Goal: Task Accomplishment & Management: Use online tool/utility

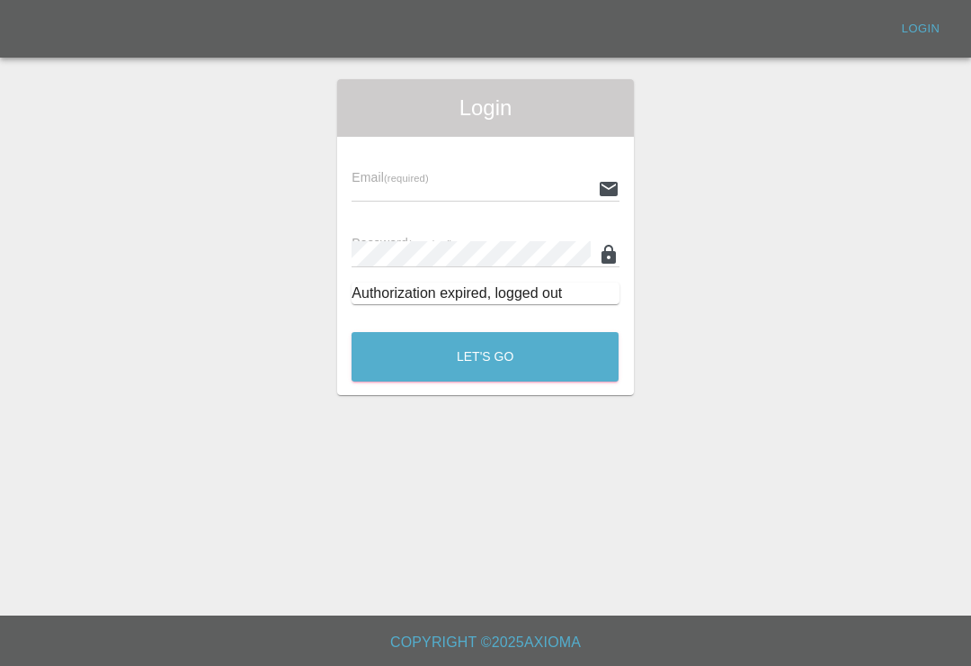
scroll to position [28, 0]
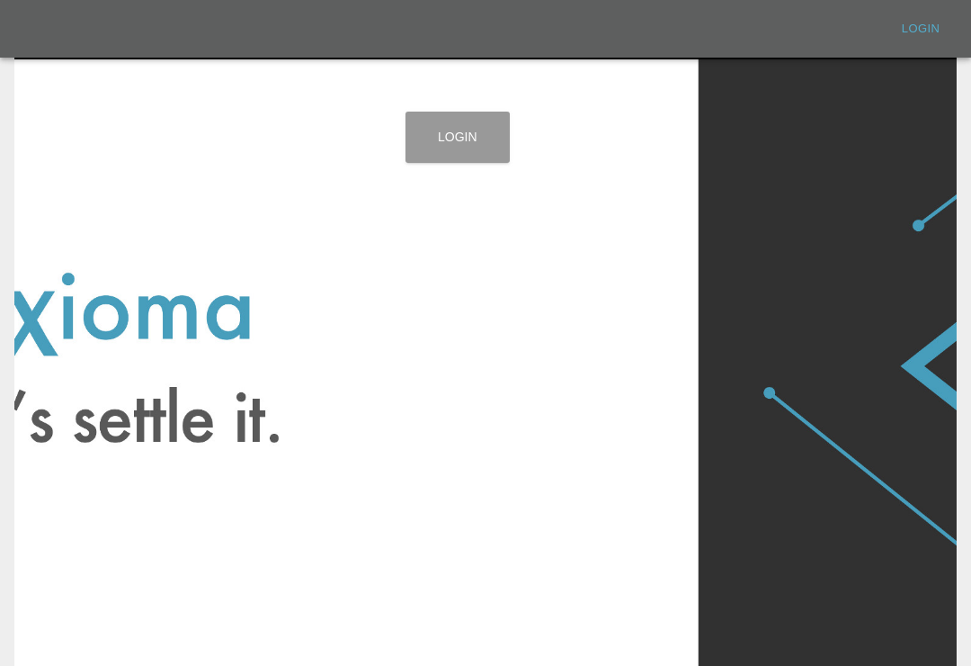
click at [478, 140] on link "Login" at bounding box center [458, 137] width 104 height 51
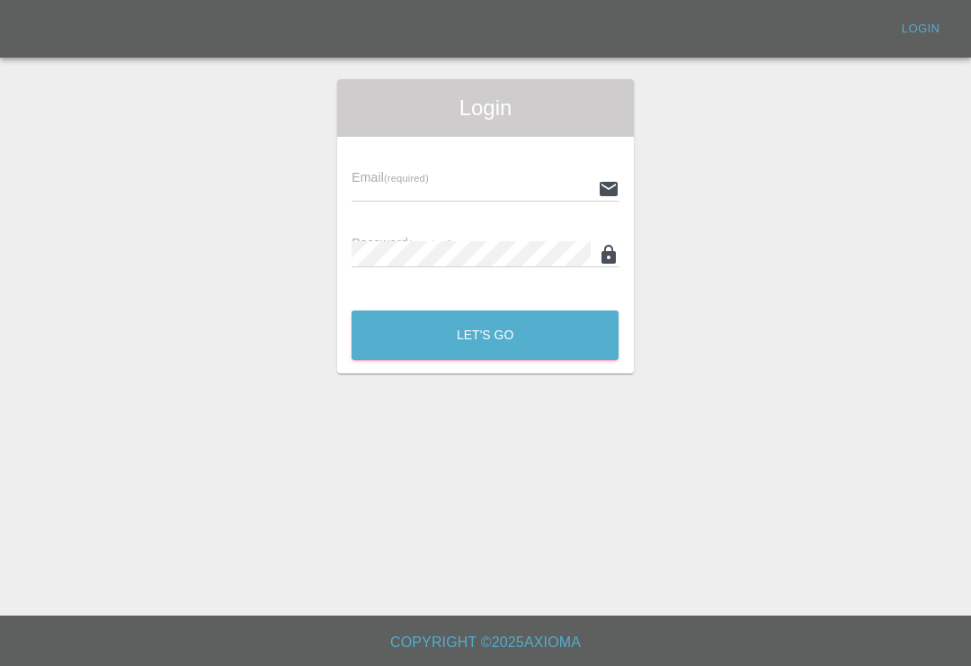
click at [532, 167] on div "Email (required)" at bounding box center [485, 176] width 267 height 50
click at [536, 200] on input "text" at bounding box center [471, 188] width 238 height 26
type input "Smartpaintrepair1@gmail.com"
click at [485, 335] on button "Let's Go" at bounding box center [485, 334] width 267 height 49
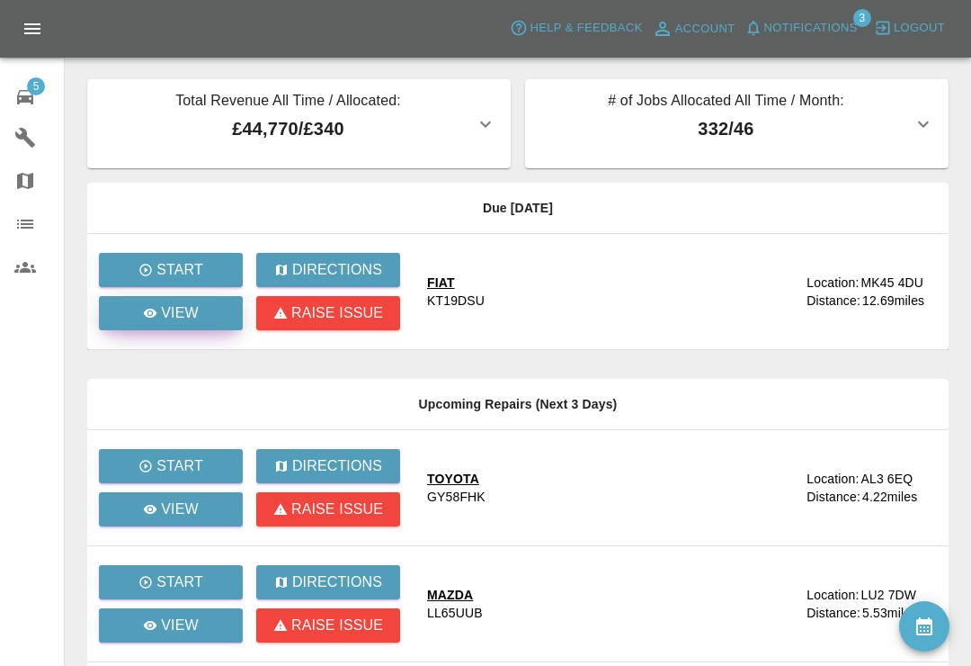
click at [157, 313] on icon at bounding box center [150, 313] width 14 height 14
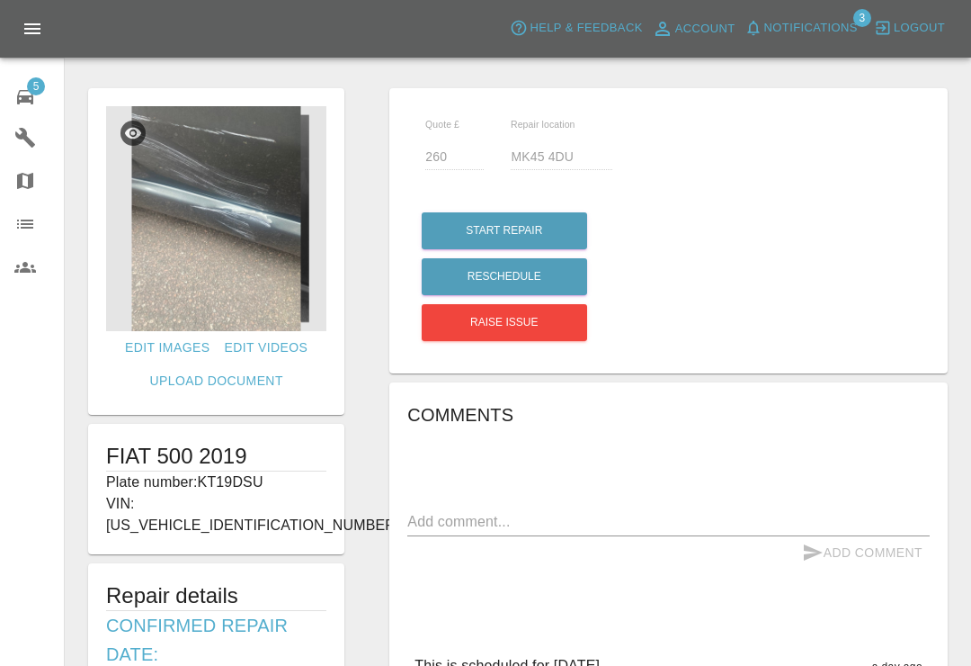
click at [768, 23] on span "Notifications" at bounding box center [811, 28] width 94 height 21
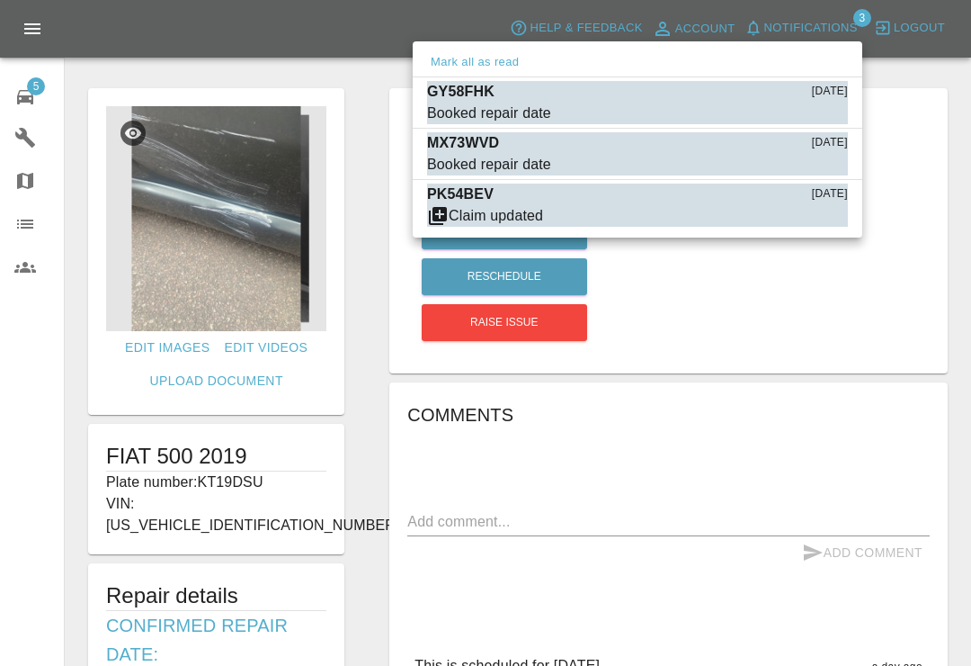
click at [29, 89] on div at bounding box center [485, 333] width 971 height 666
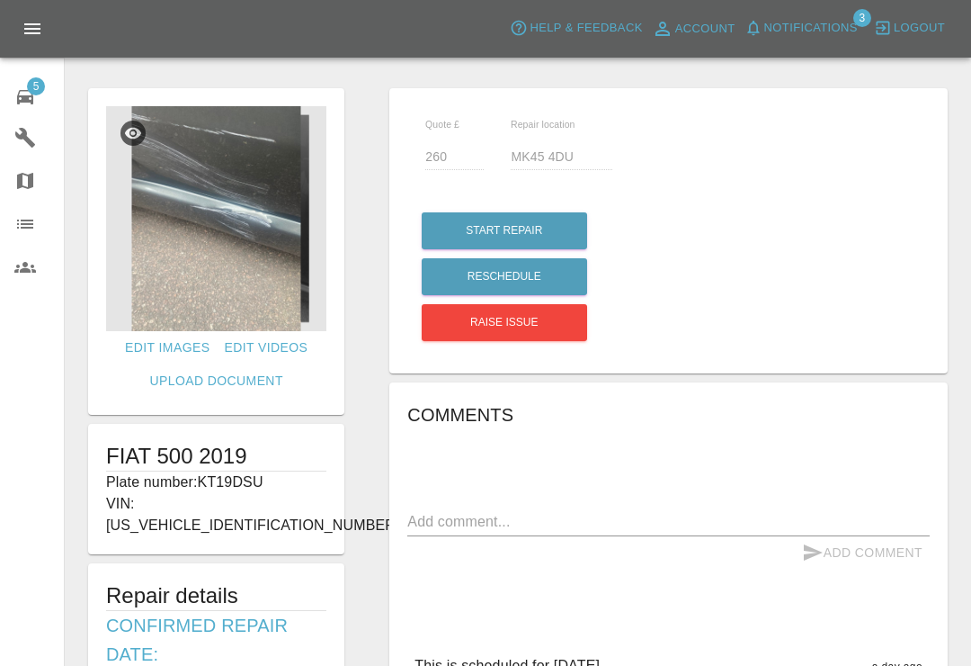
click at [32, 93] on span "5" at bounding box center [36, 86] width 18 height 18
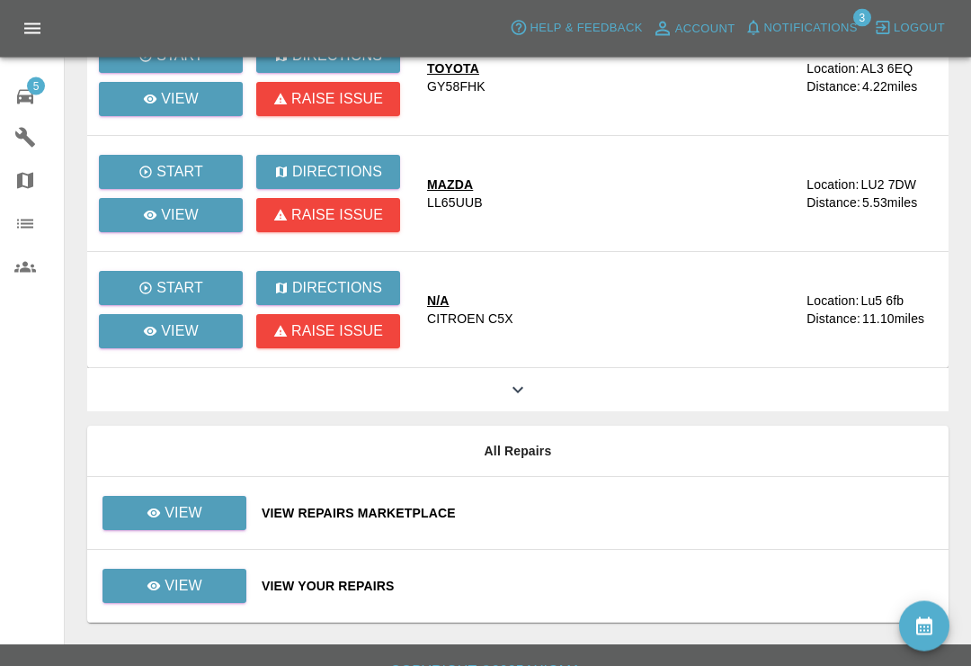
scroll to position [411, 0]
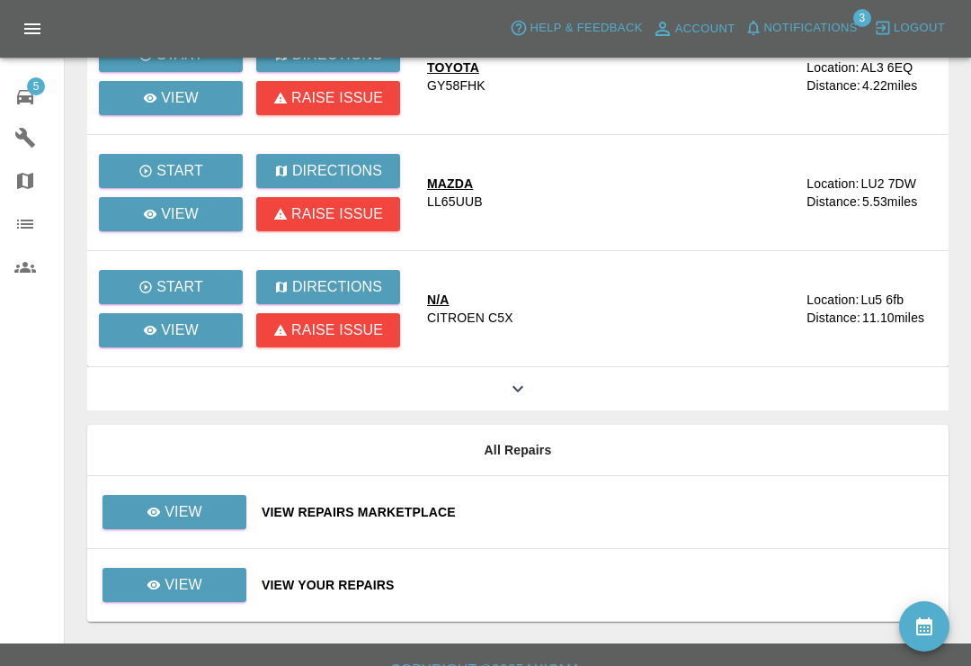
click at [646, 509] on div "View Repairs Marketplace" at bounding box center [598, 512] width 673 height 18
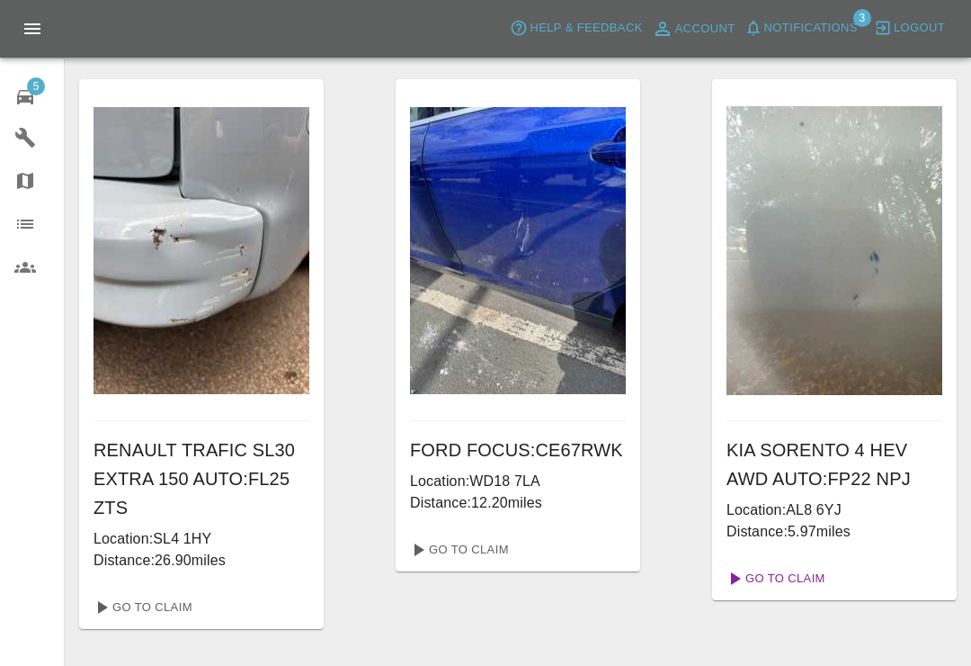
click at [808, 576] on link "Go To Claim" at bounding box center [774, 578] width 111 height 29
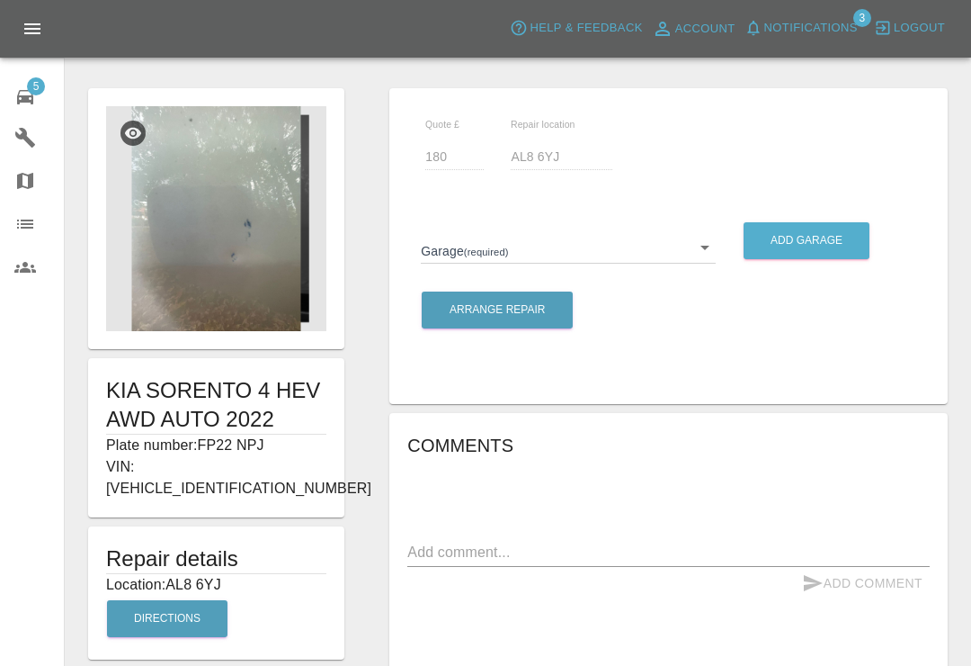
click at [181, 243] on img at bounding box center [216, 218] width 220 height 225
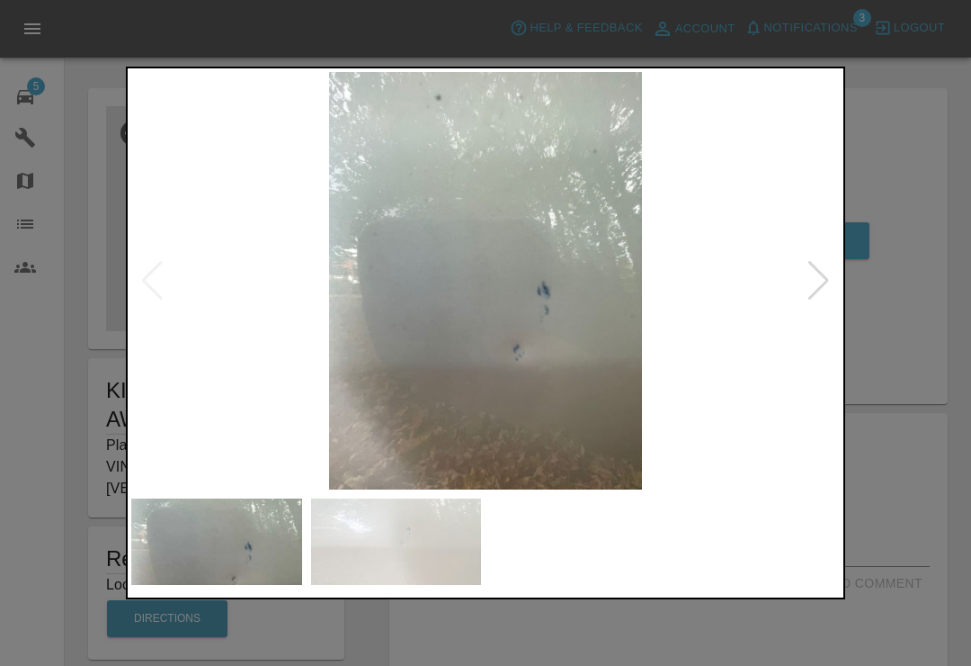
click at [827, 279] on div at bounding box center [819, 281] width 24 height 40
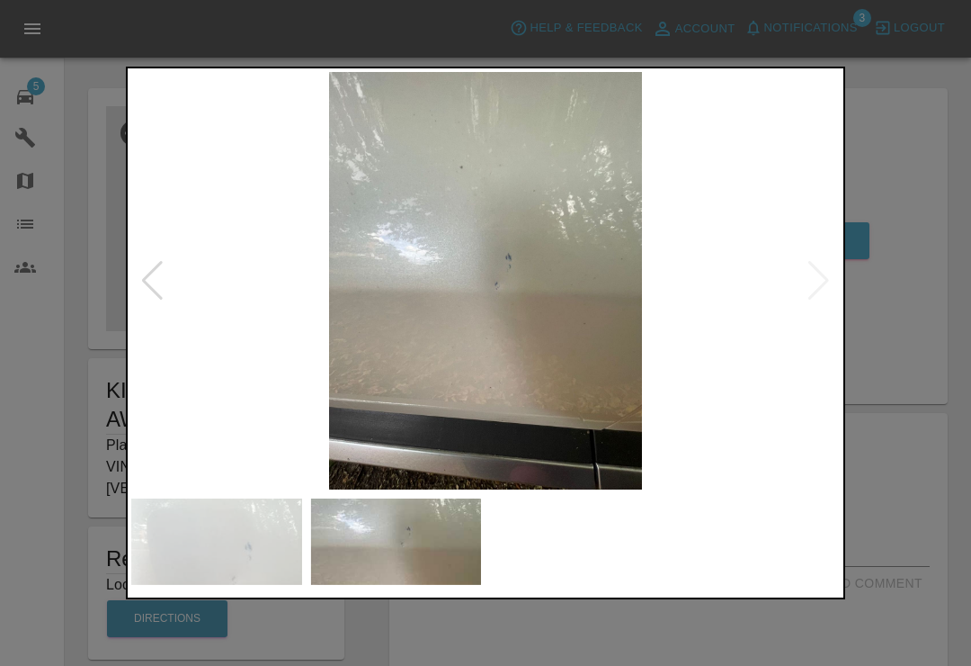
click at [147, 281] on div at bounding box center [152, 281] width 24 height 40
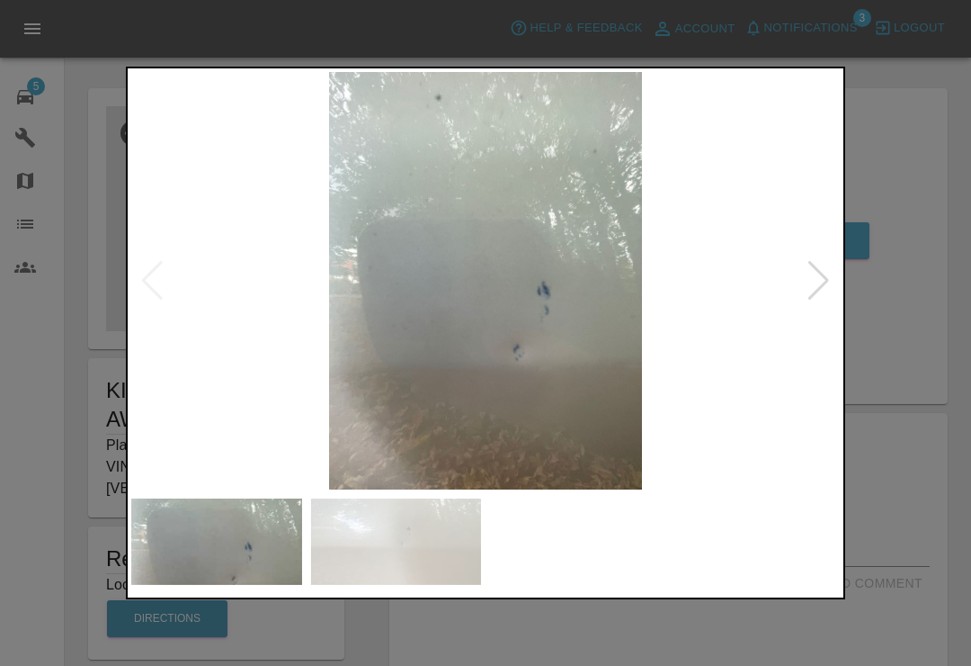
click at [934, 75] on div at bounding box center [485, 333] width 971 height 666
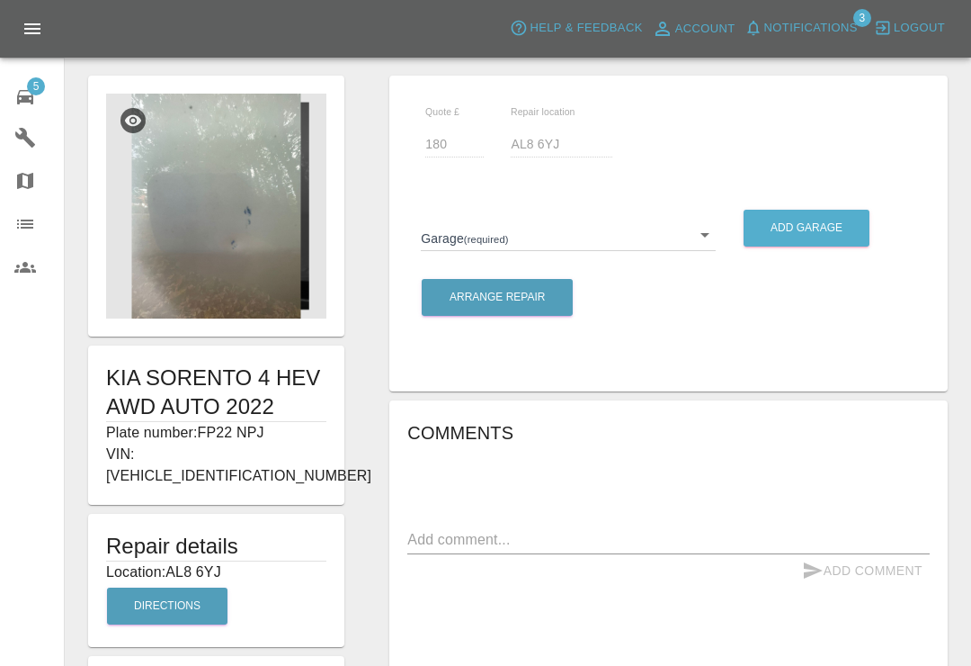
scroll to position [11, 0]
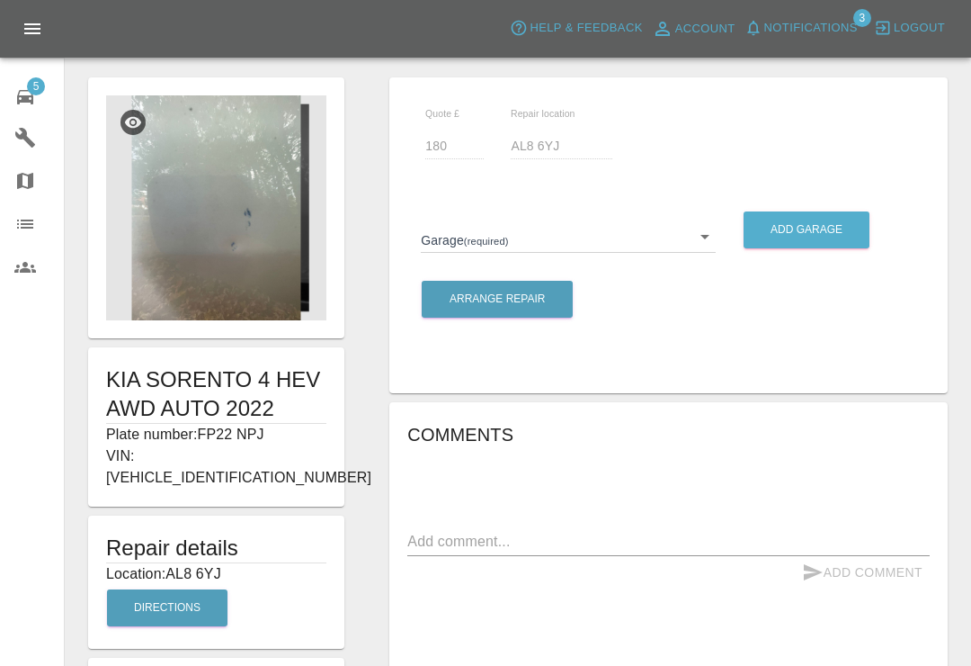
click at [704, 237] on body "Axioma Help & Feedback Account Notifications 3 Logout 5 Repair home Garages Map…" at bounding box center [485, 558] width 971 height 1139
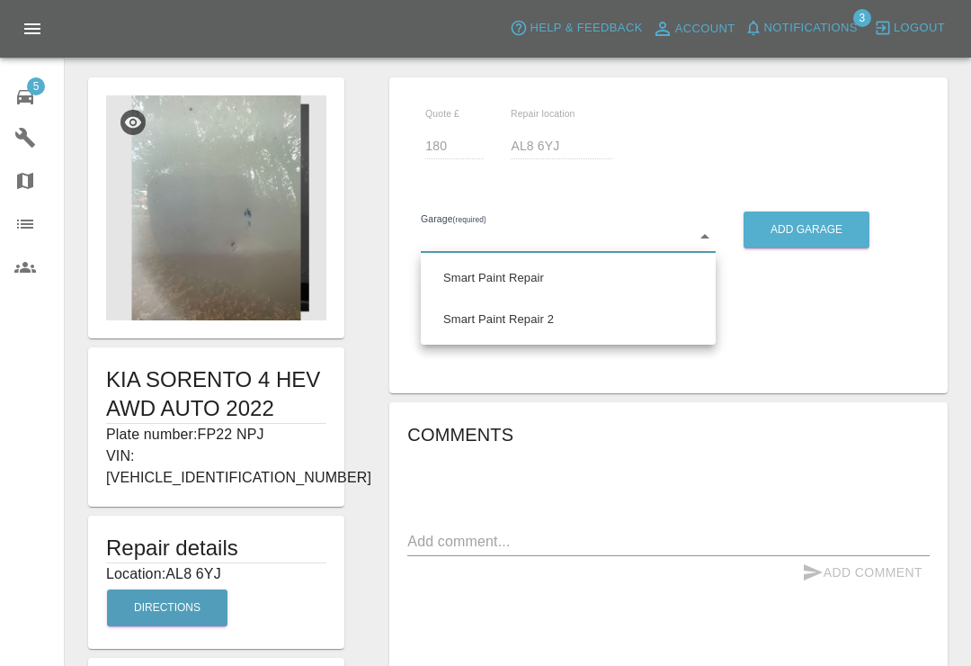
click at [545, 283] on li "Smart Paint Repair" at bounding box center [568, 277] width 286 height 41
type input "679a0979904d91245c525316"
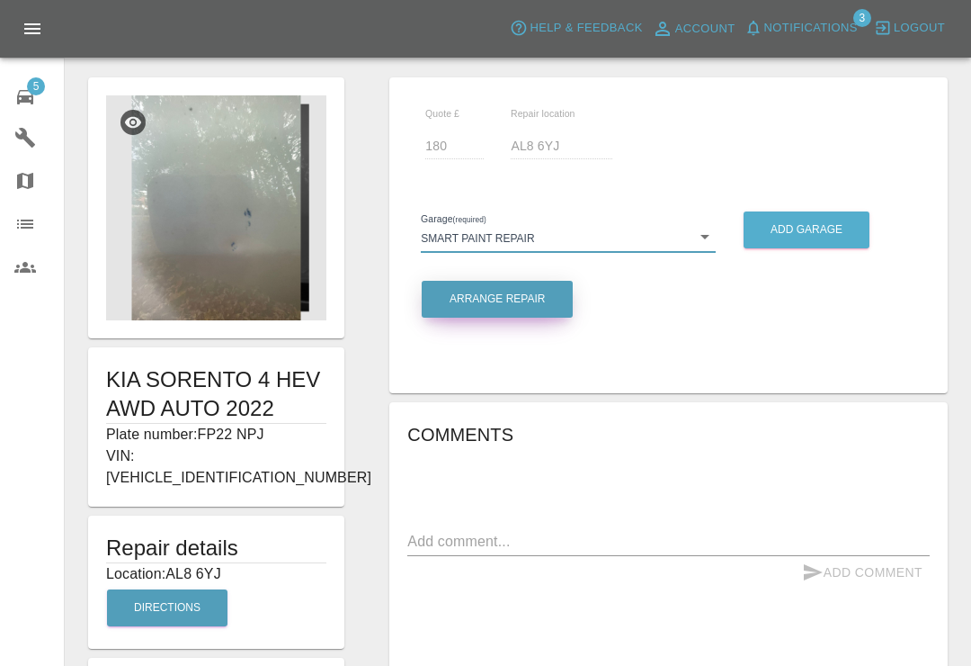
click at [541, 306] on button "Arrange Repair" at bounding box center [497, 299] width 151 height 37
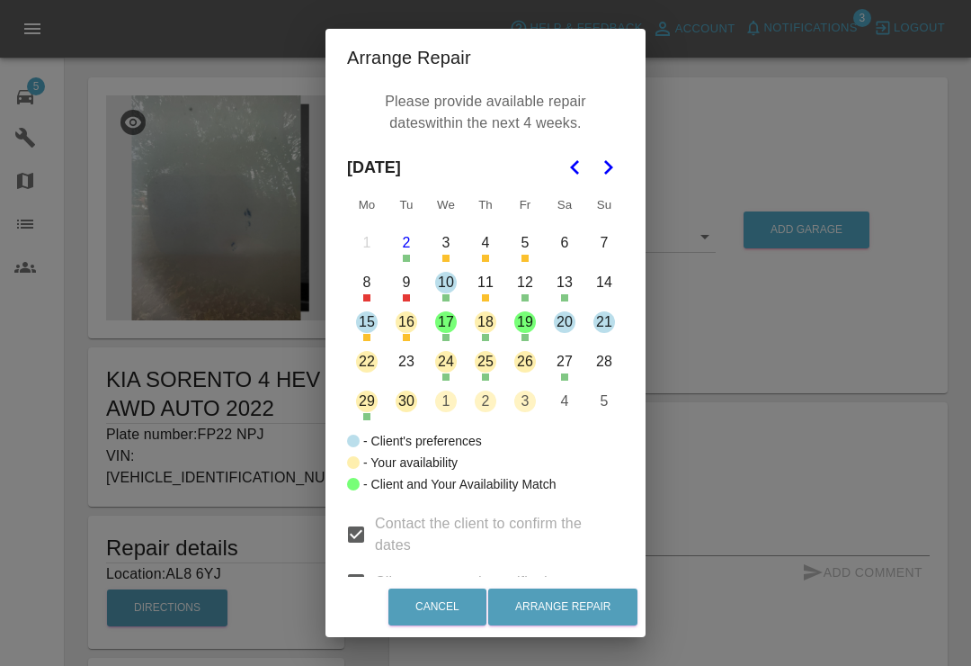
click at [451, 330] on button "17" at bounding box center [446, 322] width 38 height 38
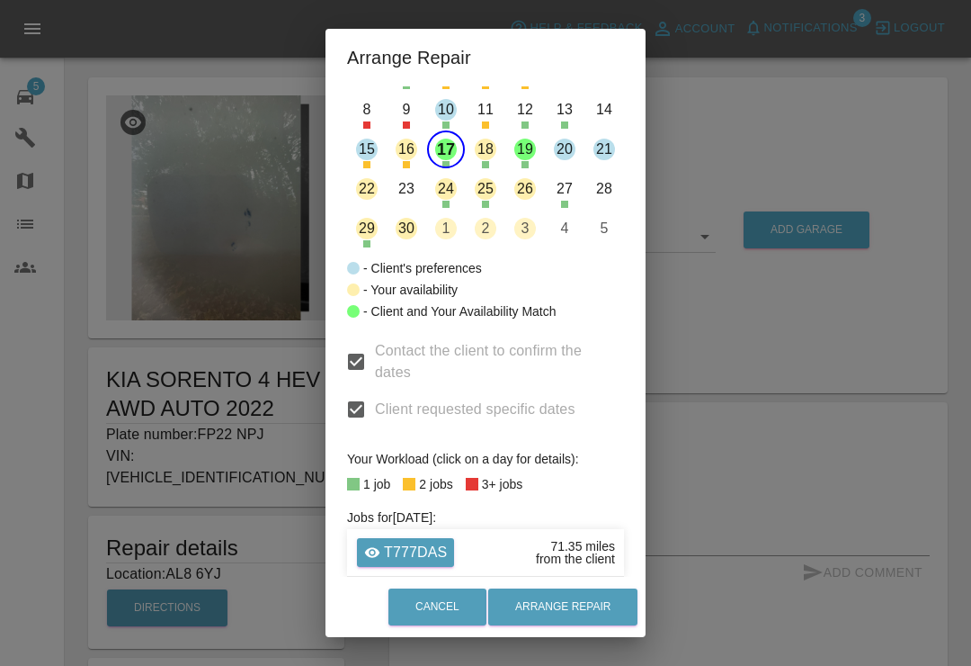
scroll to position [172, 0]
click at [487, 156] on button "18" at bounding box center [486, 150] width 38 height 38
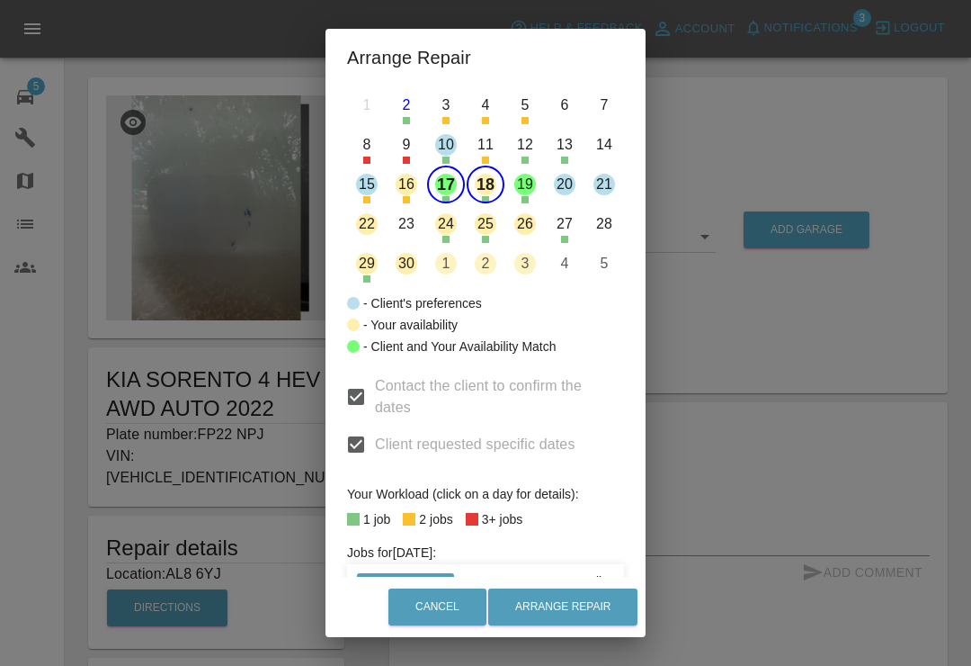
scroll to position [137, 0]
click at [494, 190] on button "18" at bounding box center [486, 185] width 38 height 38
click at [444, 186] on button "17" at bounding box center [446, 185] width 38 height 38
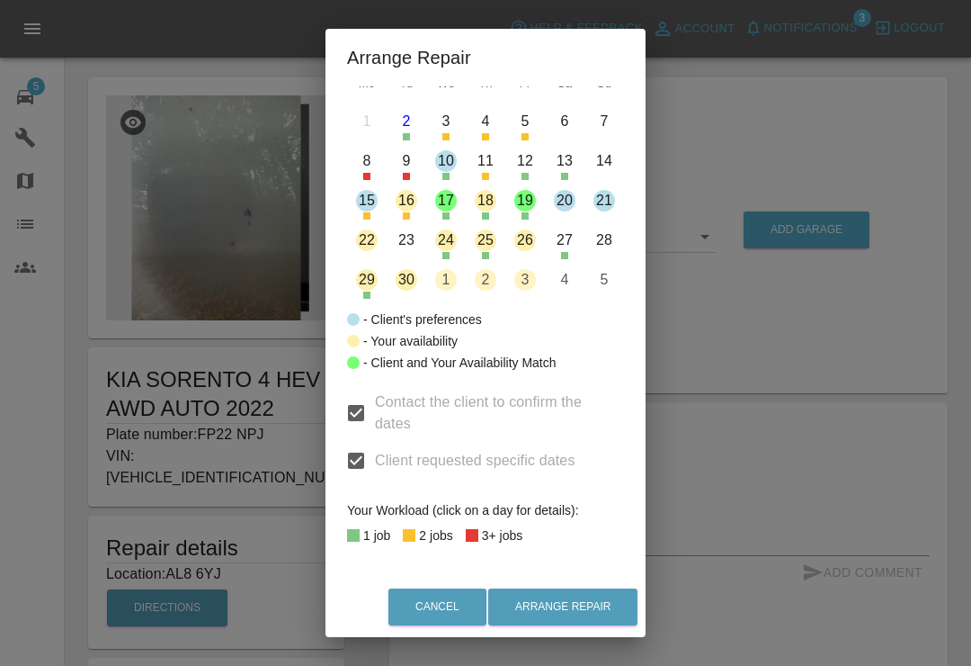
scroll to position [94, 0]
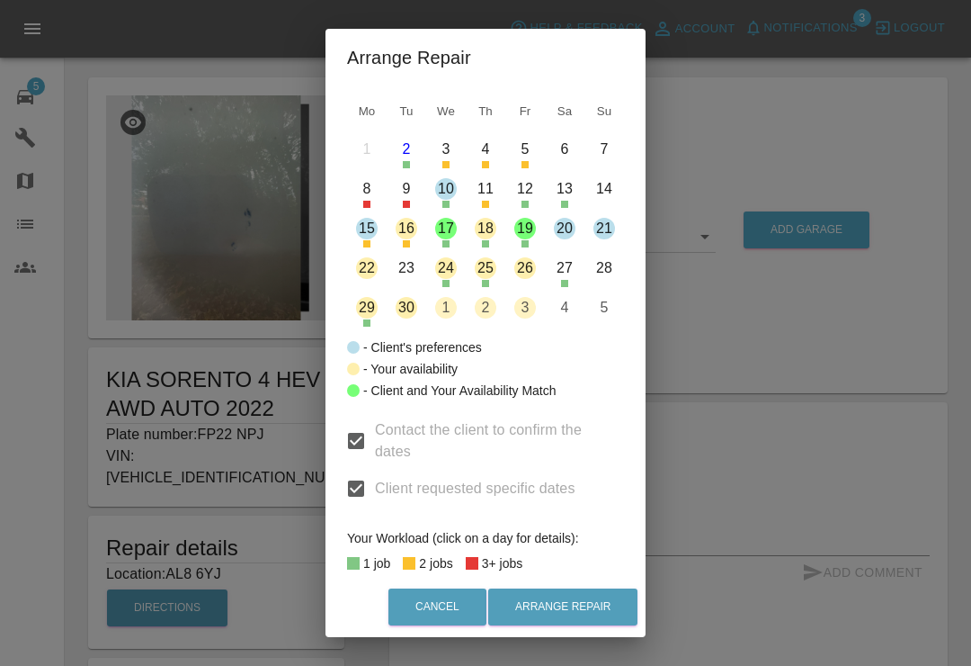
click at [449, 196] on button "10" at bounding box center [446, 189] width 38 height 38
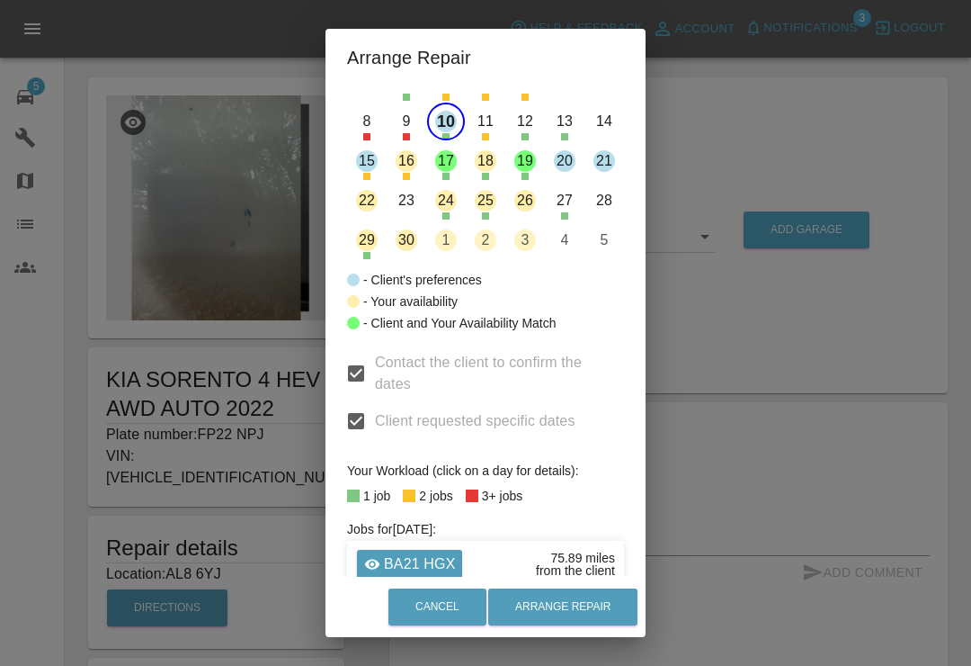
scroll to position [159, 0]
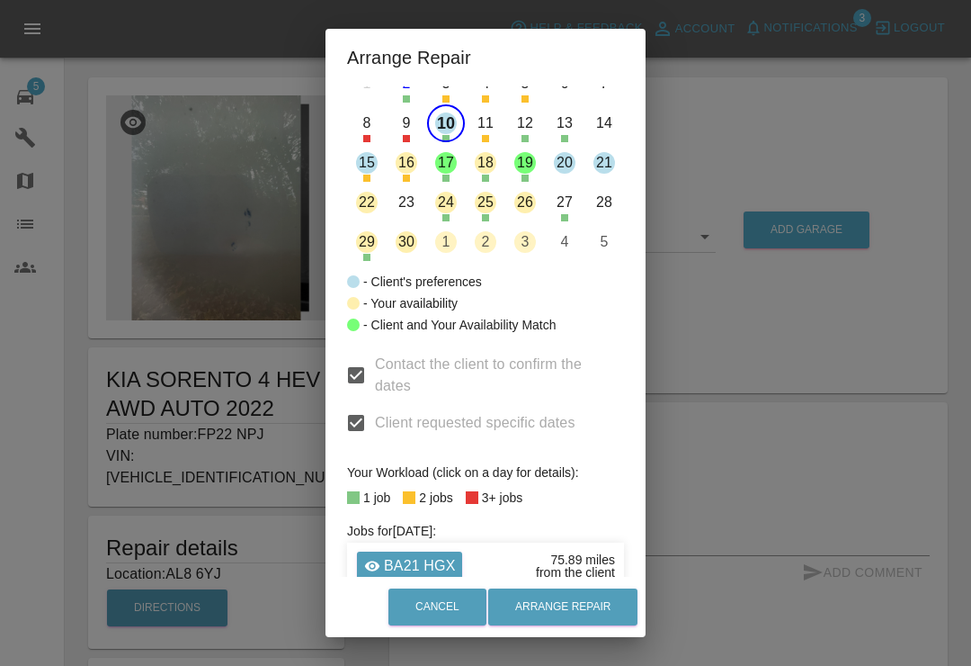
click at [698, 75] on div "Arrange Repair Please provide available repair dates within the next 4 weeks. S…" at bounding box center [485, 333] width 971 height 666
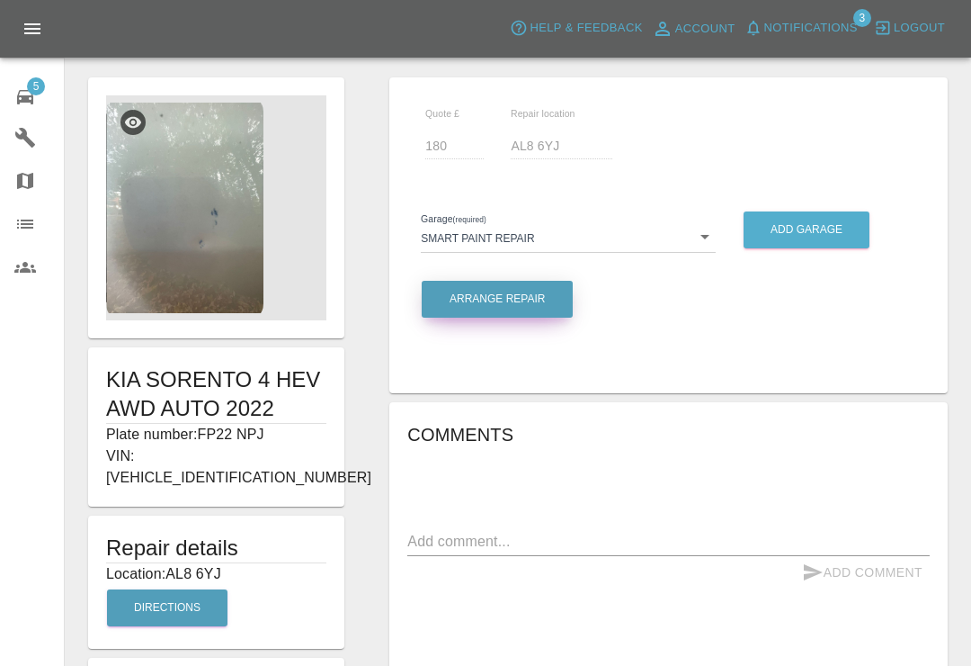
scroll to position [0, 0]
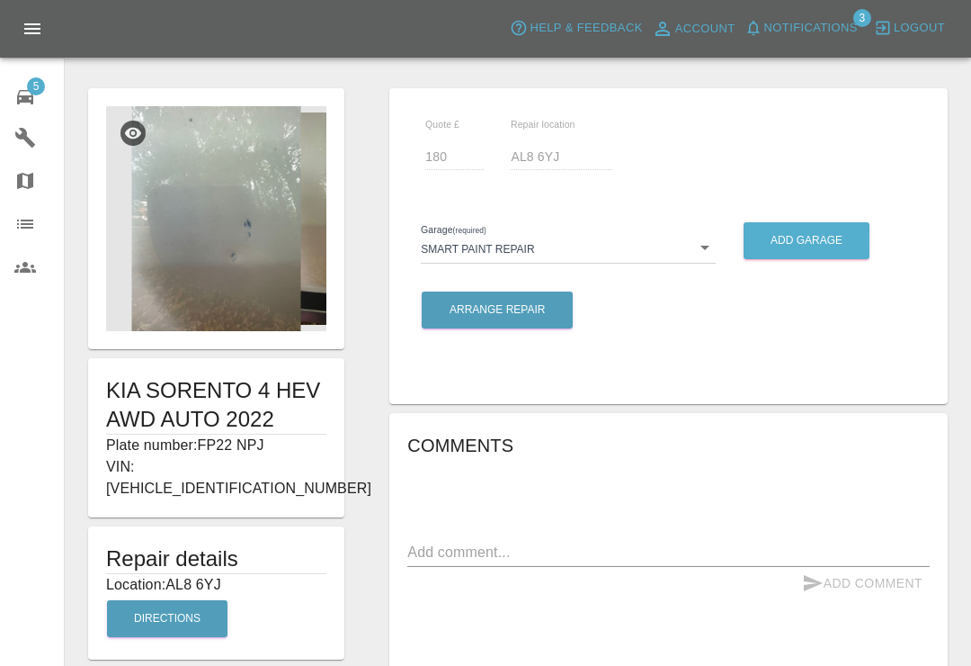
click at [31, 88] on span "5" at bounding box center [36, 86] width 18 height 18
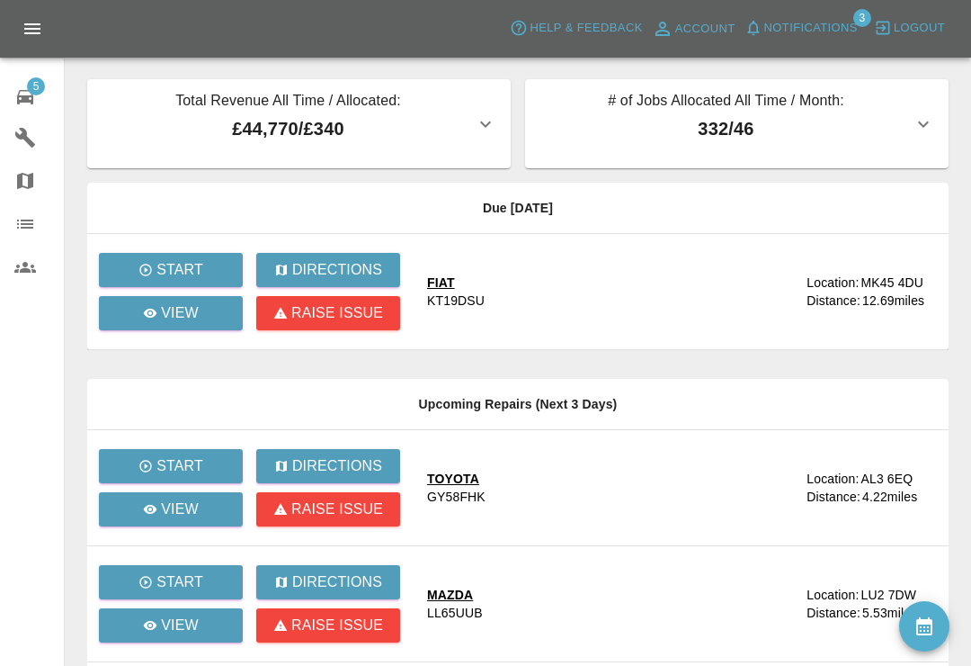
click at [933, 635] on icon "availability" at bounding box center [924, 626] width 16 height 18
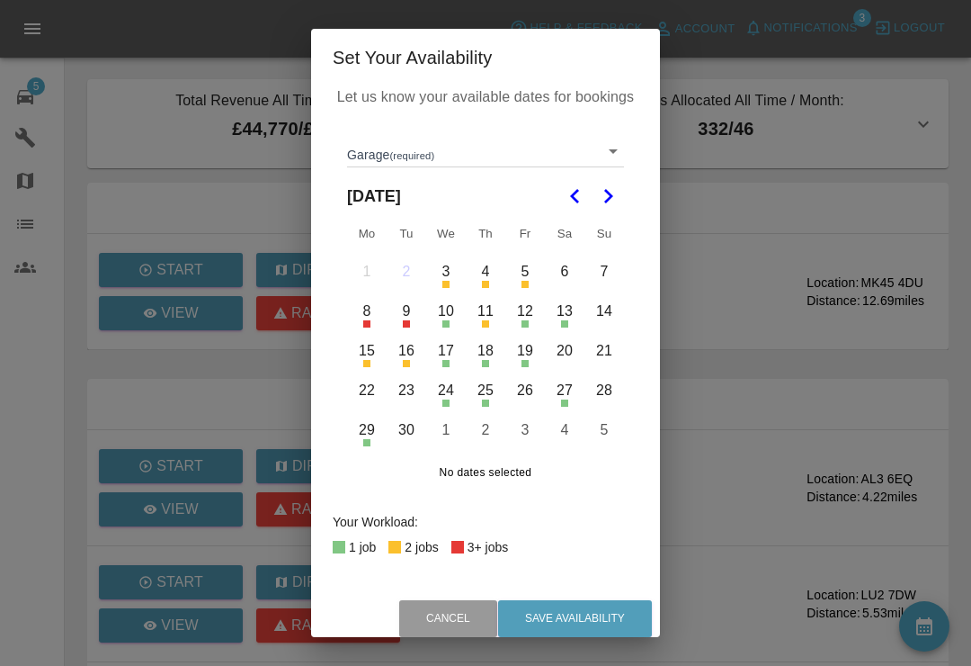
click at [619, 158] on body "Axioma Help & Feedback Account Notifications 3 Logout 5 Repair home Garages Map…" at bounding box center [485, 552] width 971 height 1104
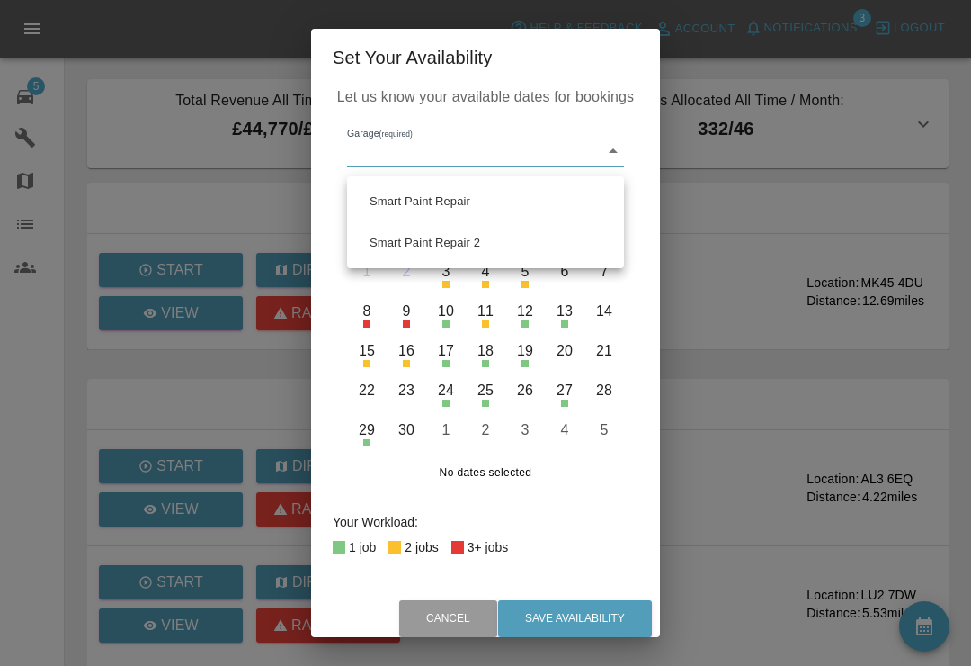
click at [467, 199] on li "Smart Paint Repair" at bounding box center [486, 201] width 268 height 41
type input "679a0979904d91245c525316"
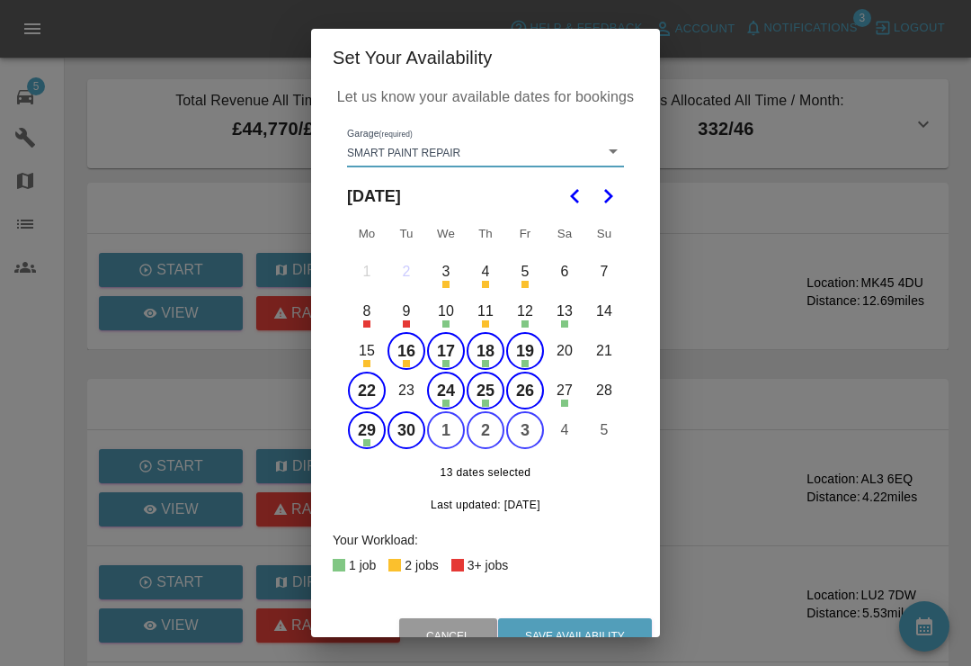
click at [453, 355] on button "17" at bounding box center [446, 351] width 38 height 38
click at [401, 339] on button "16" at bounding box center [407, 351] width 38 height 38
click at [488, 353] on button "18" at bounding box center [486, 351] width 38 height 38
click at [528, 347] on button "19" at bounding box center [525, 351] width 38 height 38
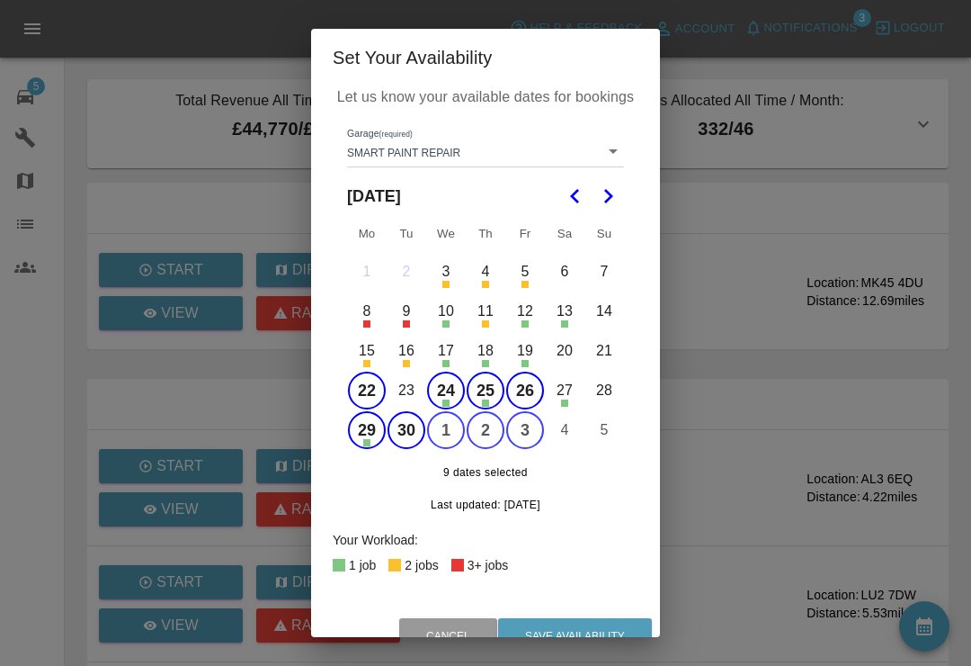
click at [407, 353] on button "16" at bounding box center [407, 351] width 38 height 38
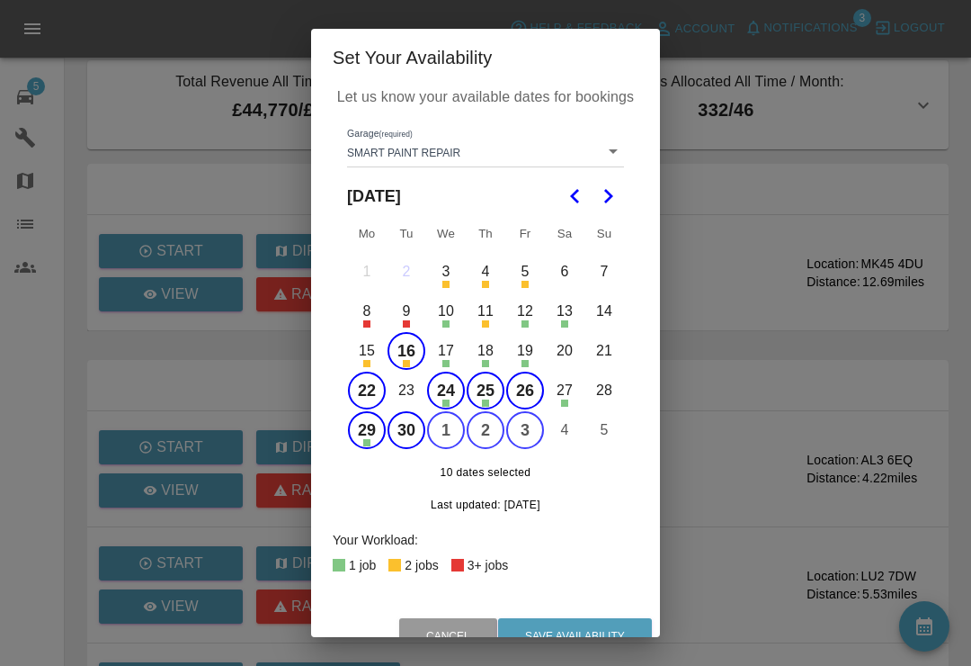
click at [451, 354] on button "17" at bounding box center [446, 351] width 38 height 38
click at [493, 348] on button "18" at bounding box center [486, 351] width 38 height 38
click at [530, 347] on button "19" at bounding box center [525, 351] width 38 height 38
click at [491, 387] on button "25" at bounding box center [486, 390] width 38 height 38
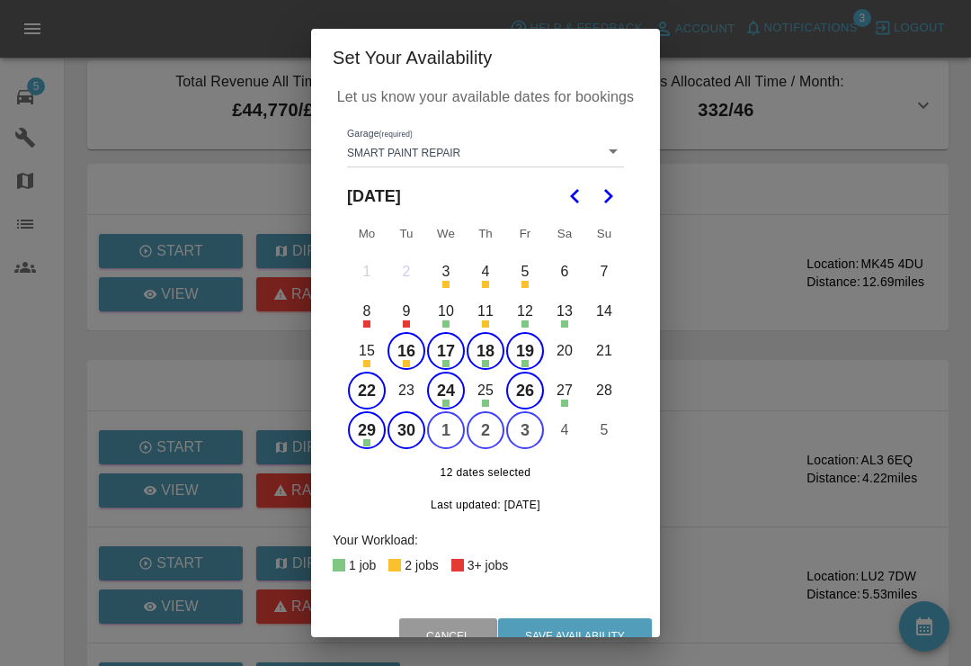
click at [526, 389] on button "26" at bounding box center [525, 390] width 38 height 38
click at [527, 385] on button "26" at bounding box center [525, 390] width 38 height 38
click at [526, 389] on button "26" at bounding box center [525, 390] width 38 height 38
click at [366, 428] on button "29" at bounding box center [367, 430] width 38 height 38
click at [445, 425] on button "1" at bounding box center [446, 430] width 38 height 38
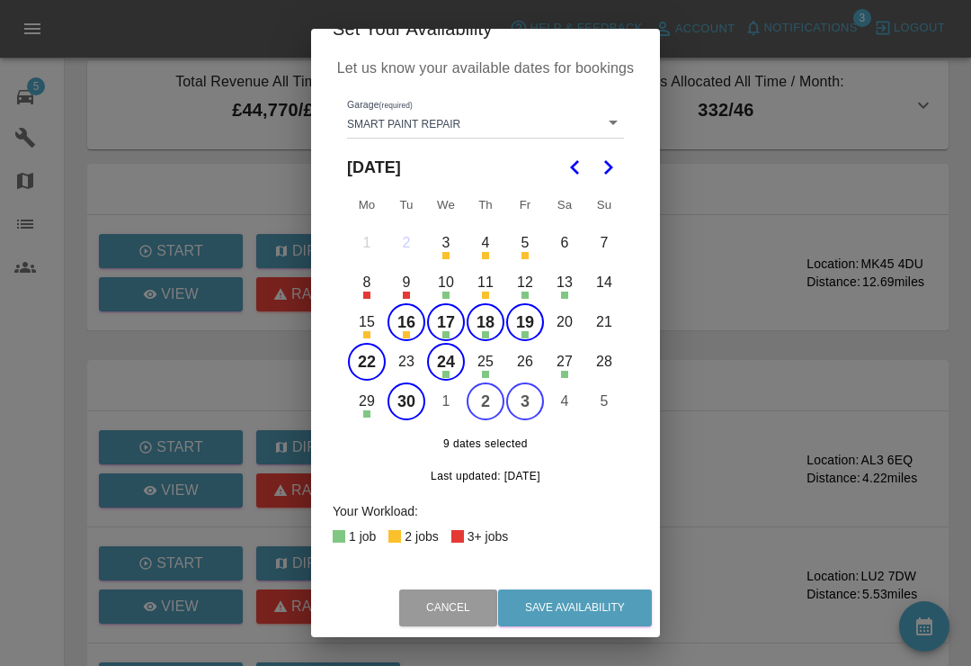
scroll to position [28, 0]
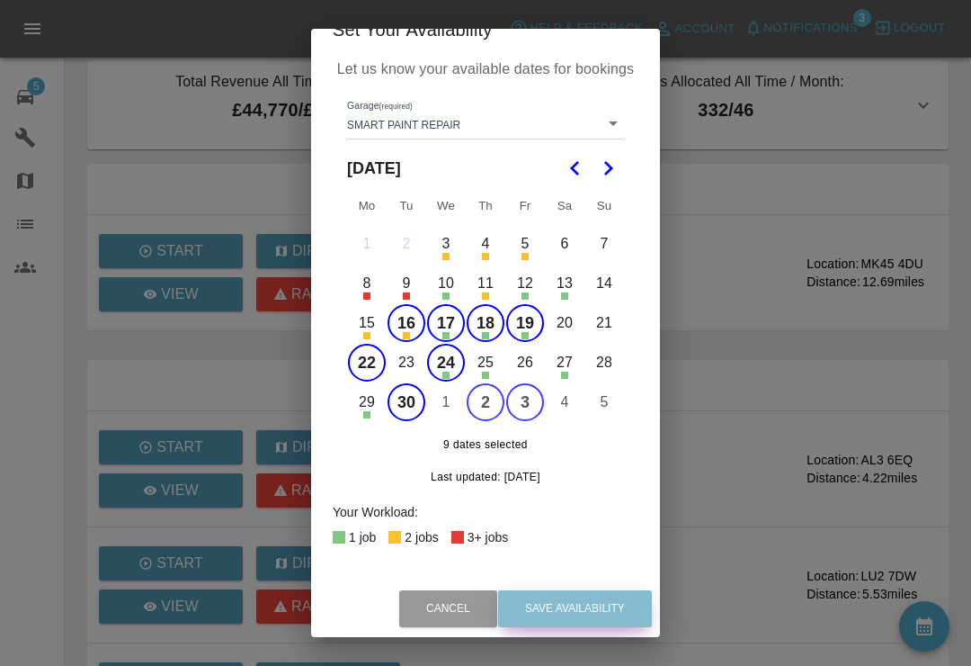
click at [591, 603] on button "Save Availability" at bounding box center [575, 608] width 154 height 37
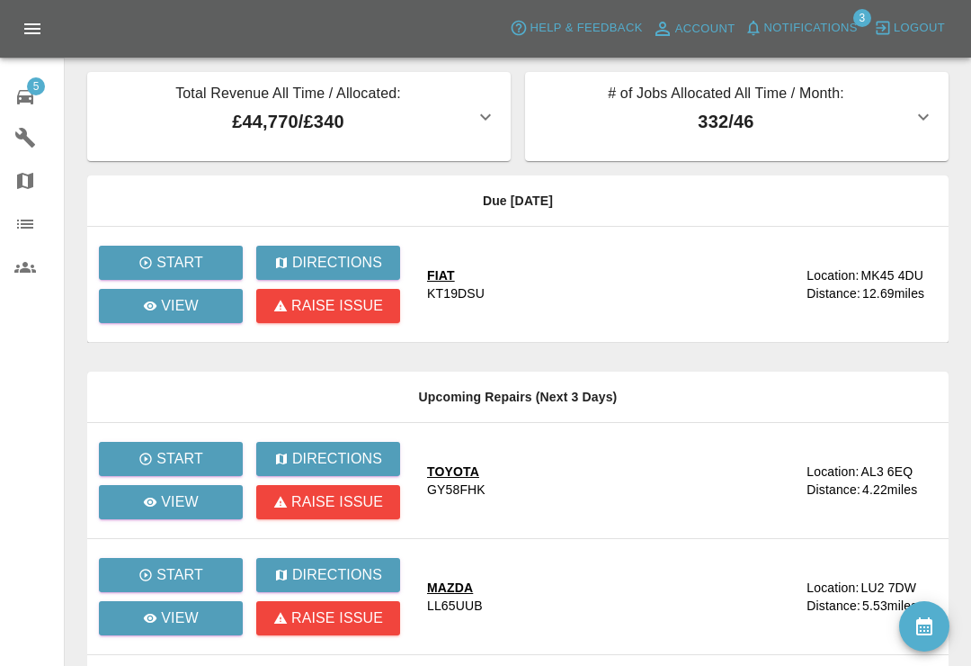
scroll to position [0, 0]
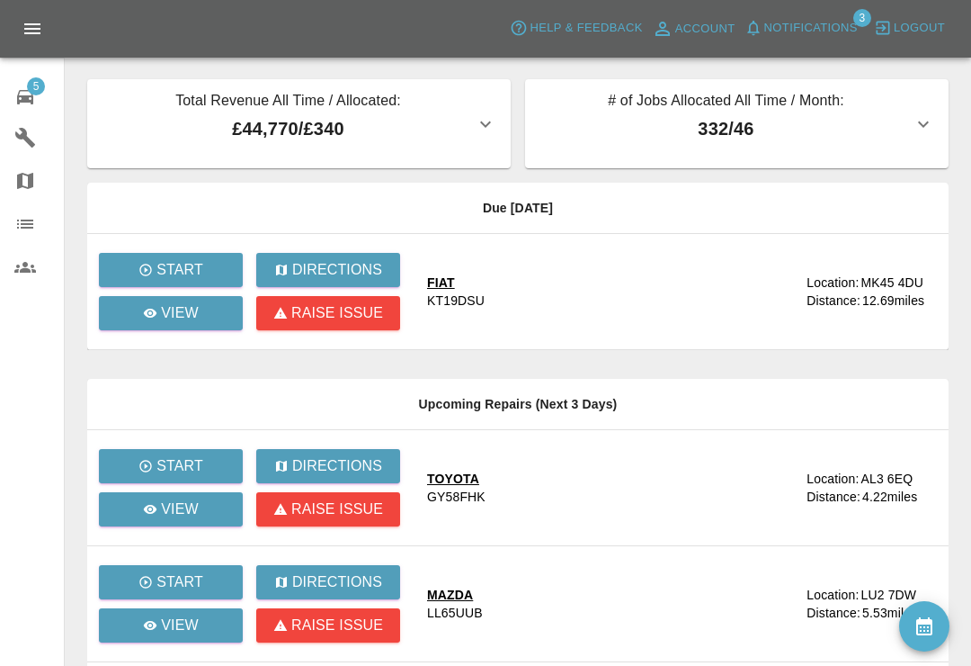
click at [33, 95] on icon at bounding box center [25, 97] width 22 height 22
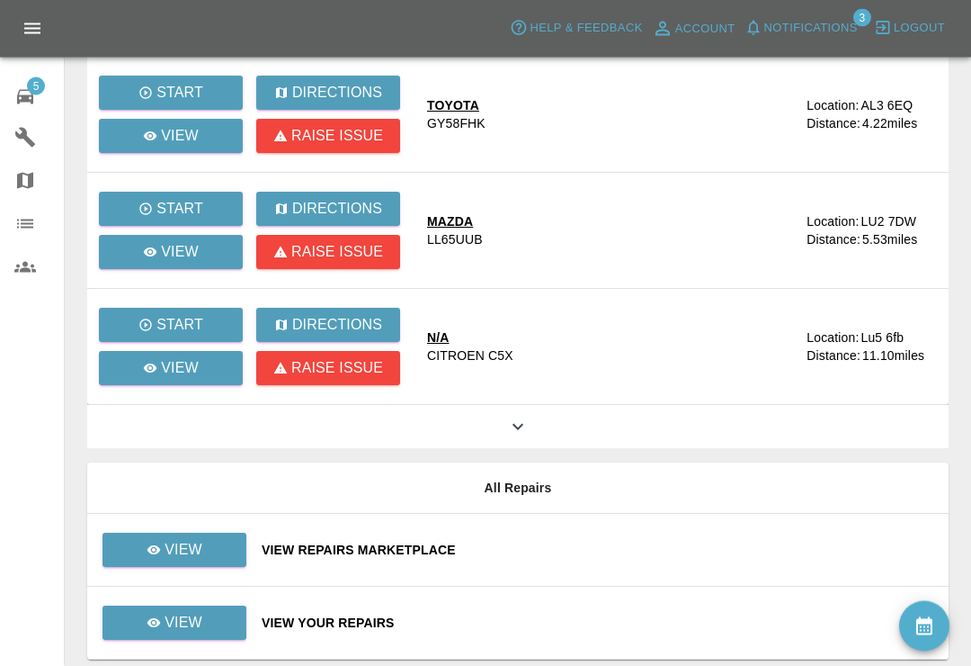
scroll to position [411, 0]
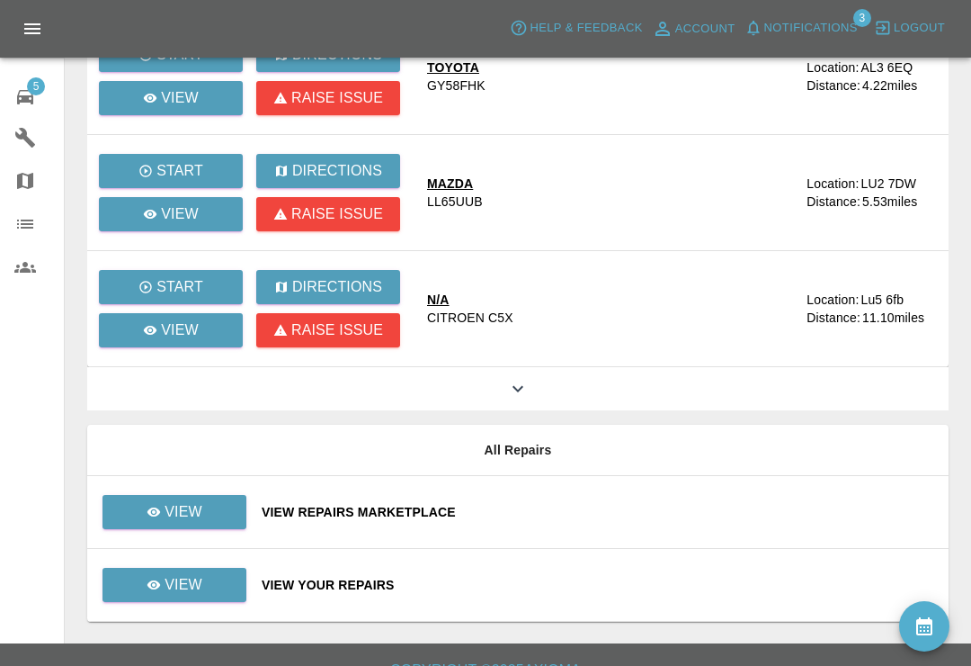
click at [639, 511] on div "View Repairs Marketplace" at bounding box center [598, 512] width 673 height 18
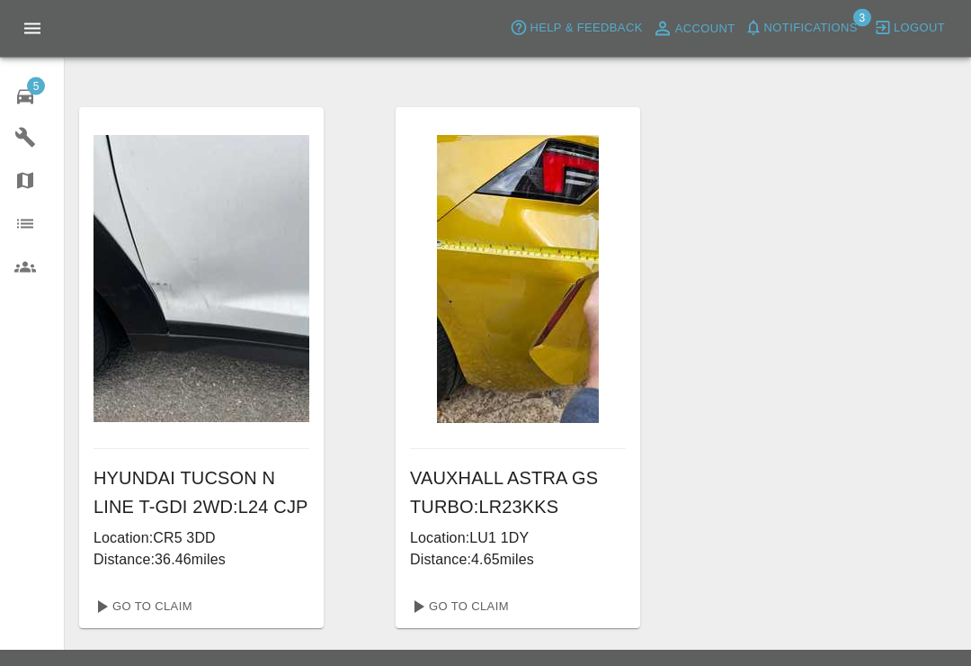
scroll to position [594, 0]
click at [489, 605] on link "Go To Claim" at bounding box center [458, 606] width 111 height 29
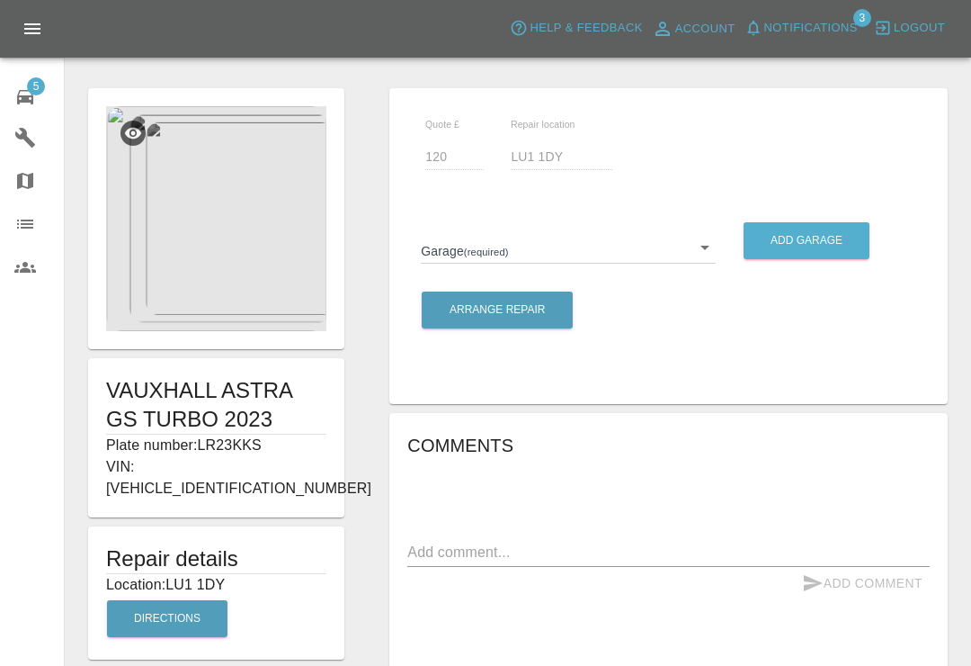
click at [709, 251] on body "Axioma Help & Feedback Account Notifications 3 Logout 5 Repair home Garages Map…" at bounding box center [485, 569] width 971 height 1139
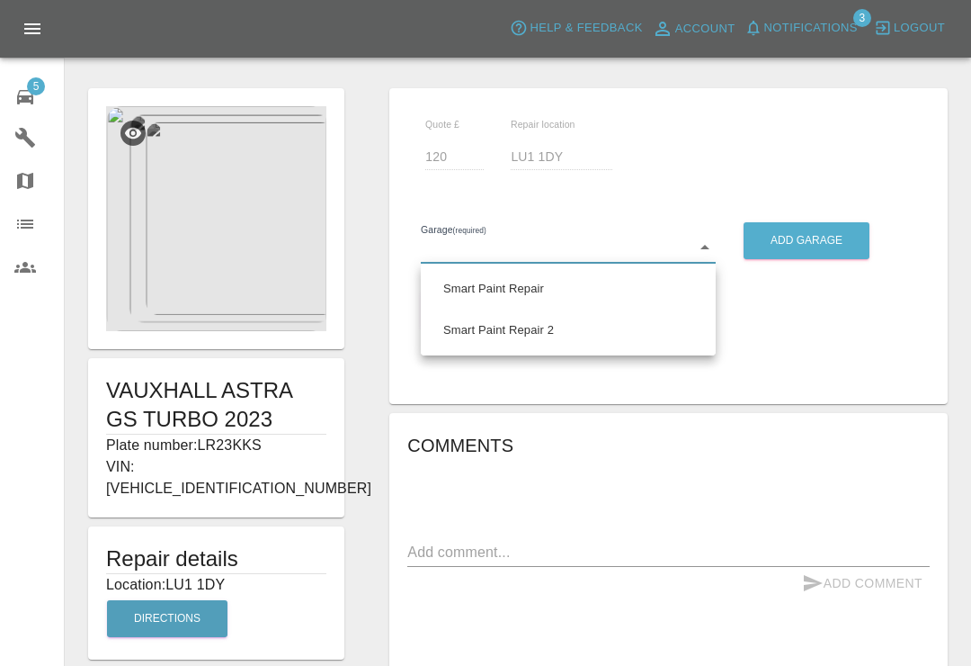
click at [526, 292] on li "Smart Paint Repair" at bounding box center [568, 288] width 286 height 41
type input "679a0979904d91245c525316"
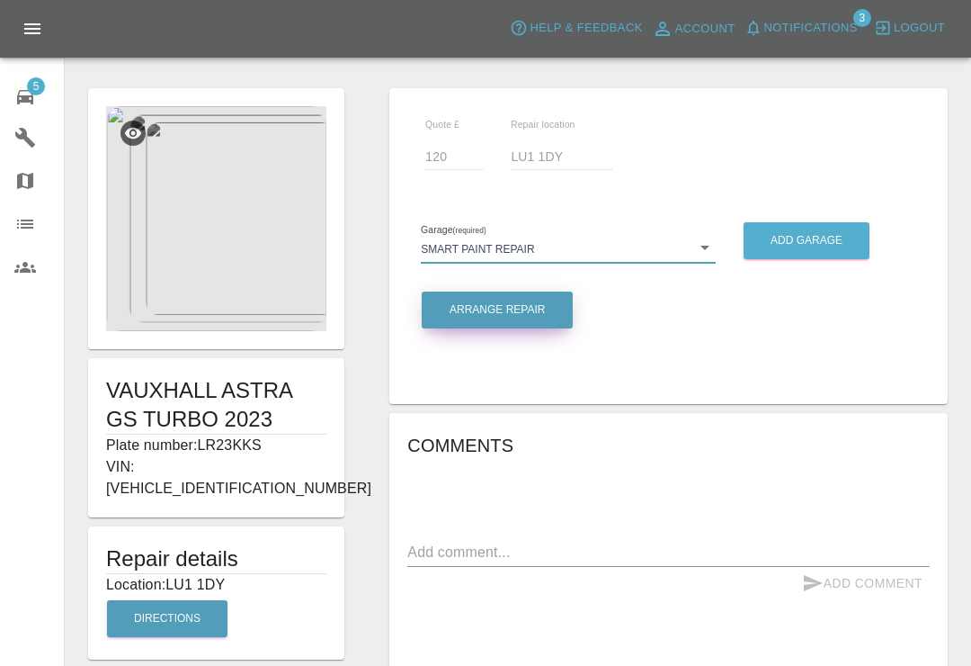
click at [524, 315] on button "Arrange Repair" at bounding box center [497, 309] width 151 height 37
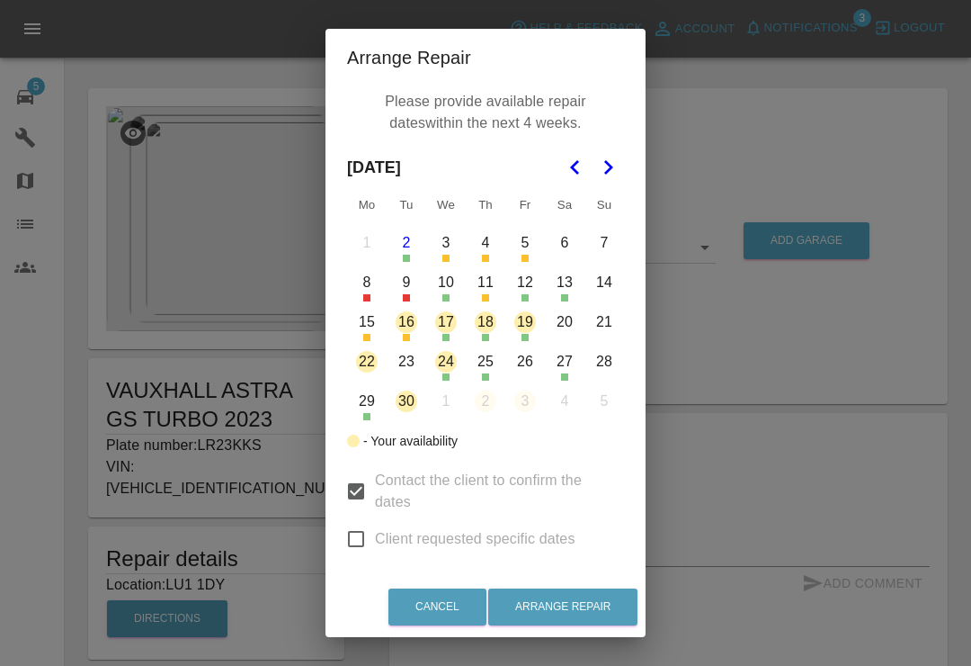
click at [413, 322] on button "16" at bounding box center [407, 322] width 38 height 38
click at [369, 362] on button "22" at bounding box center [367, 362] width 38 height 38
click at [452, 361] on button "24" at bounding box center [446, 362] width 38 height 38
click at [409, 319] on button "16" at bounding box center [407, 322] width 38 height 38
click at [409, 333] on button "16" at bounding box center [407, 322] width 38 height 38
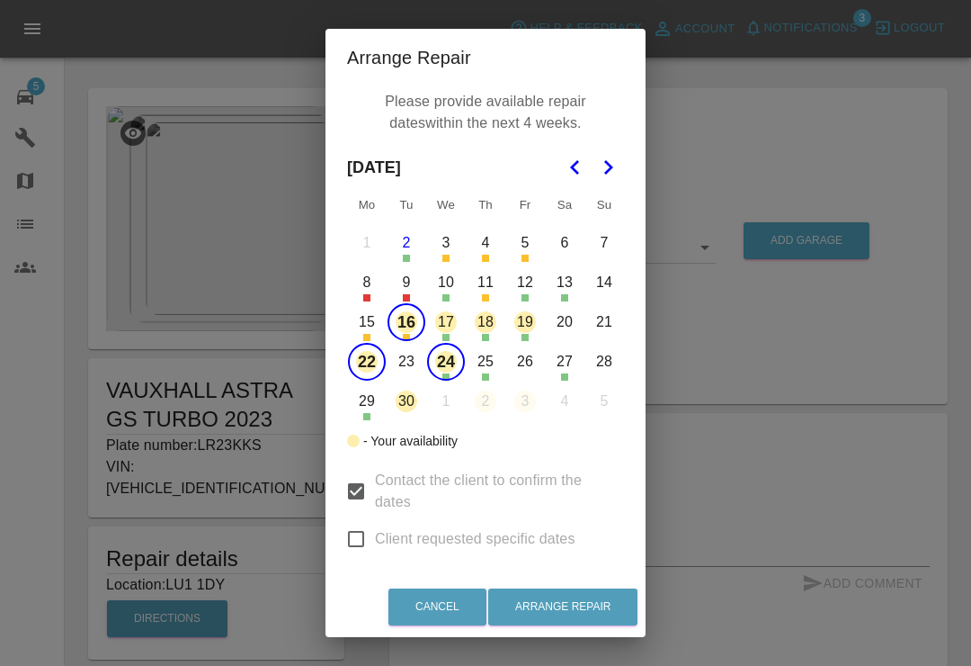
click at [364, 362] on button "22" at bounding box center [367, 362] width 38 height 38
click at [456, 360] on button "24" at bounding box center [446, 362] width 38 height 38
click at [370, 360] on button "22" at bounding box center [367, 362] width 38 height 38
click at [451, 364] on button "24" at bounding box center [446, 362] width 38 height 38
click at [589, 625] on button "Arrange Repair" at bounding box center [562, 606] width 149 height 37
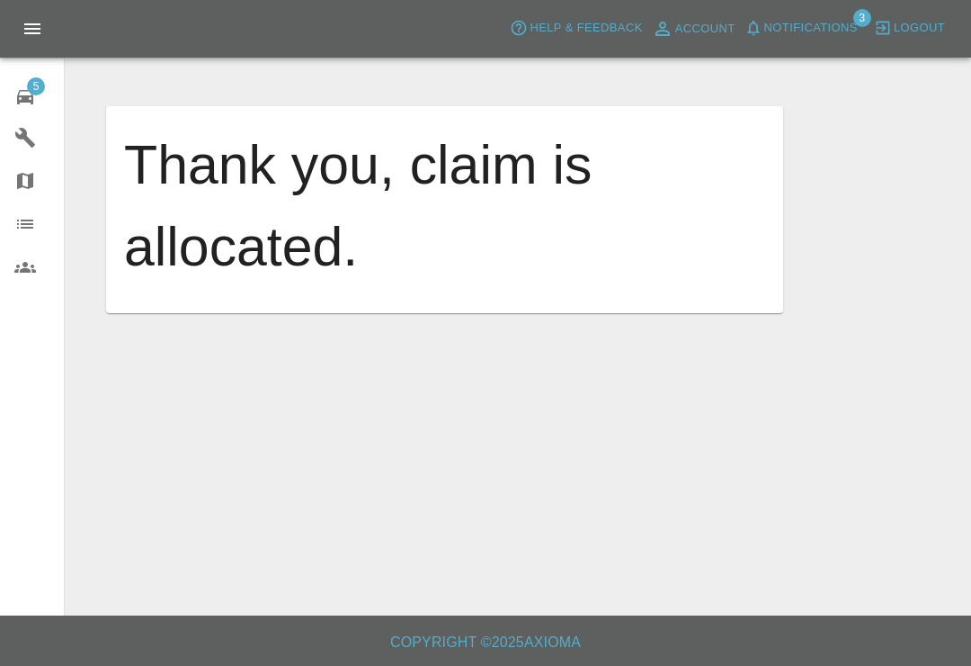
click at [42, 94] on div "5" at bounding box center [39, 95] width 50 height 26
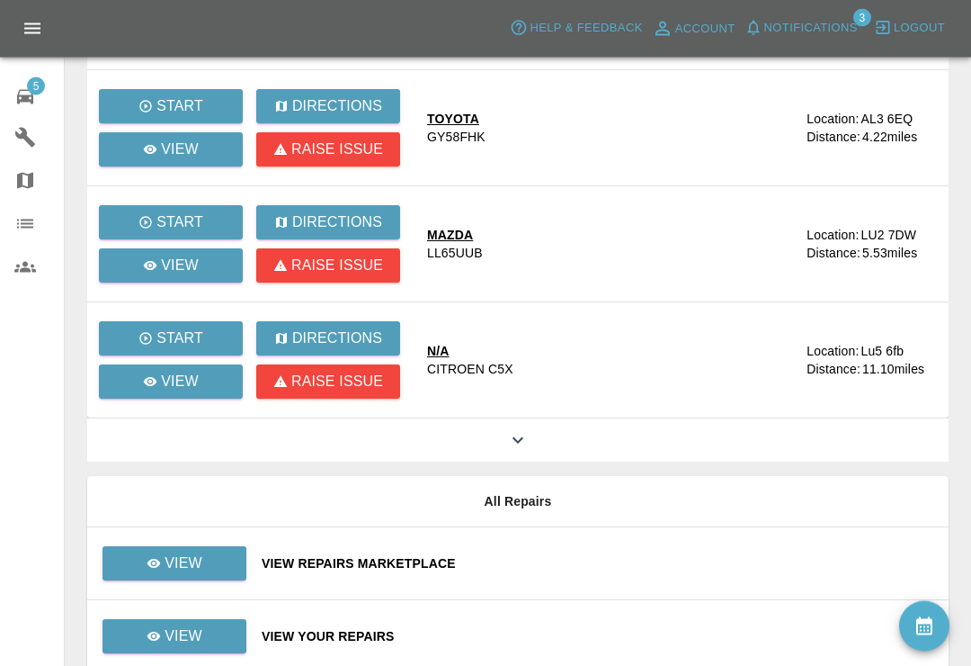
scroll to position [411, 0]
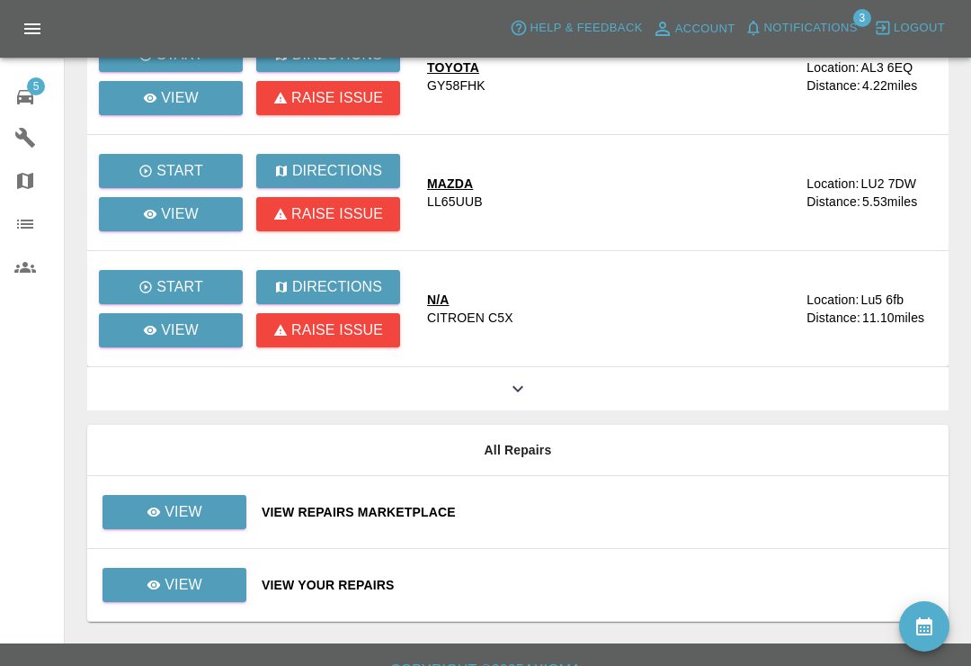
click at [619, 511] on div "View Repairs Marketplace" at bounding box center [598, 512] width 673 height 18
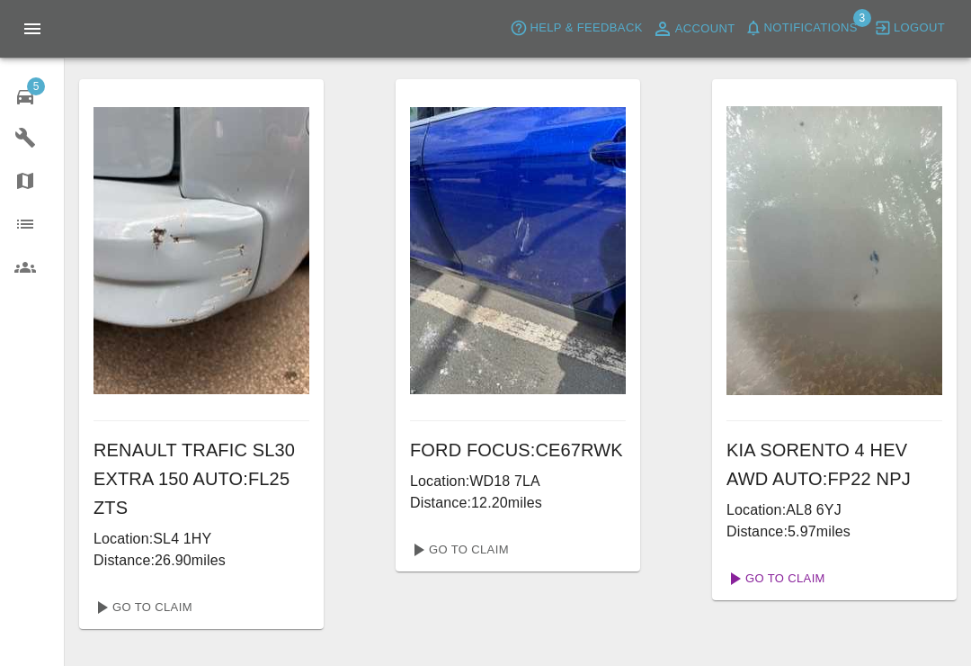
click at [808, 571] on link "Go To Claim" at bounding box center [774, 578] width 111 height 29
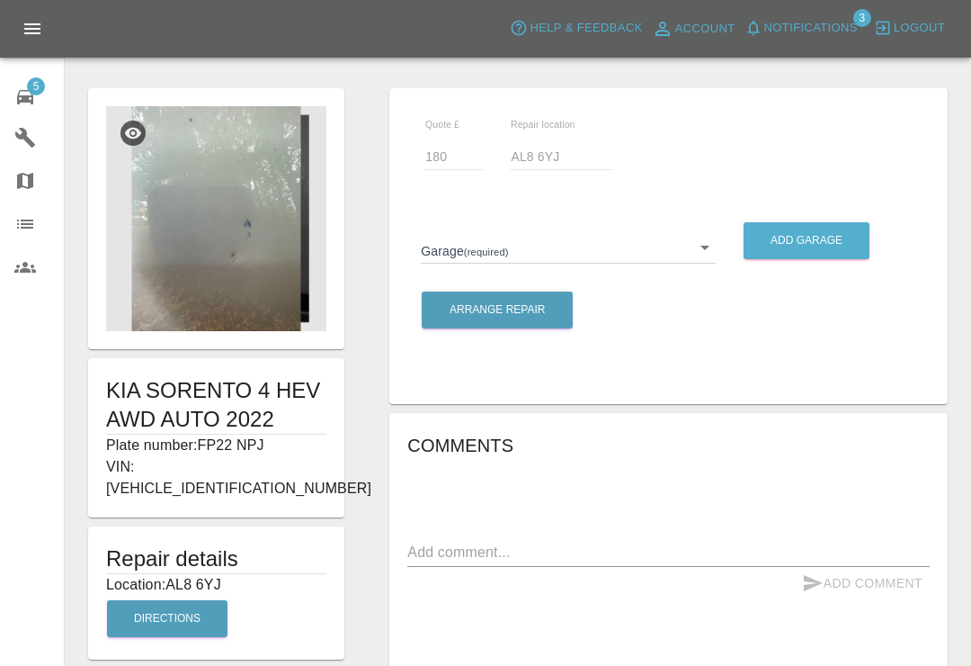
click at [713, 244] on body "Axioma Help & Feedback Account Notifications 3 Logout 5 Repair home Garages Map…" at bounding box center [485, 569] width 971 height 1139
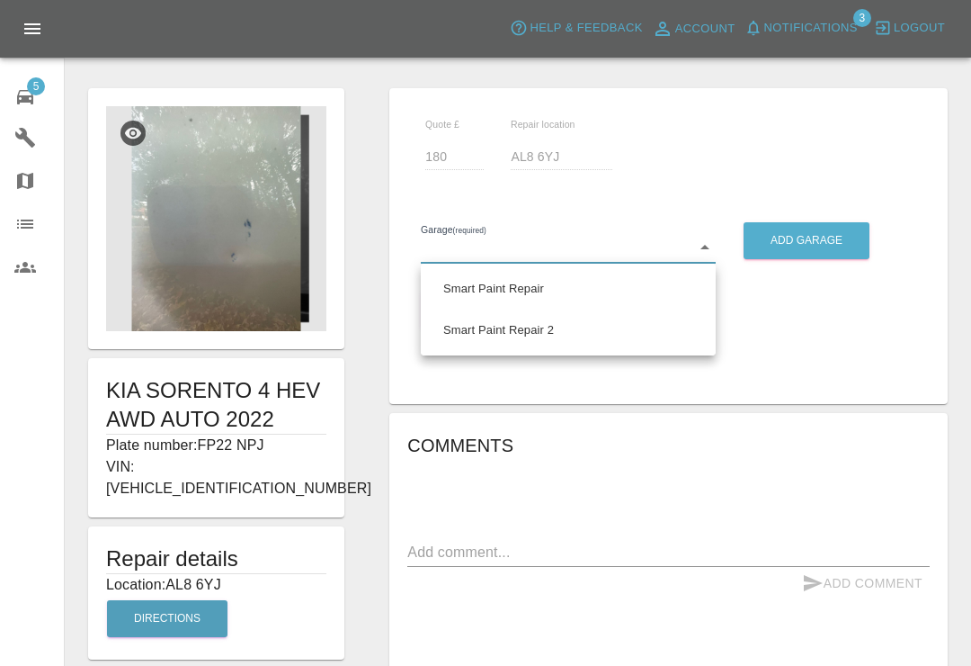
click at [547, 296] on li "Smart Paint Repair" at bounding box center [568, 288] width 286 height 41
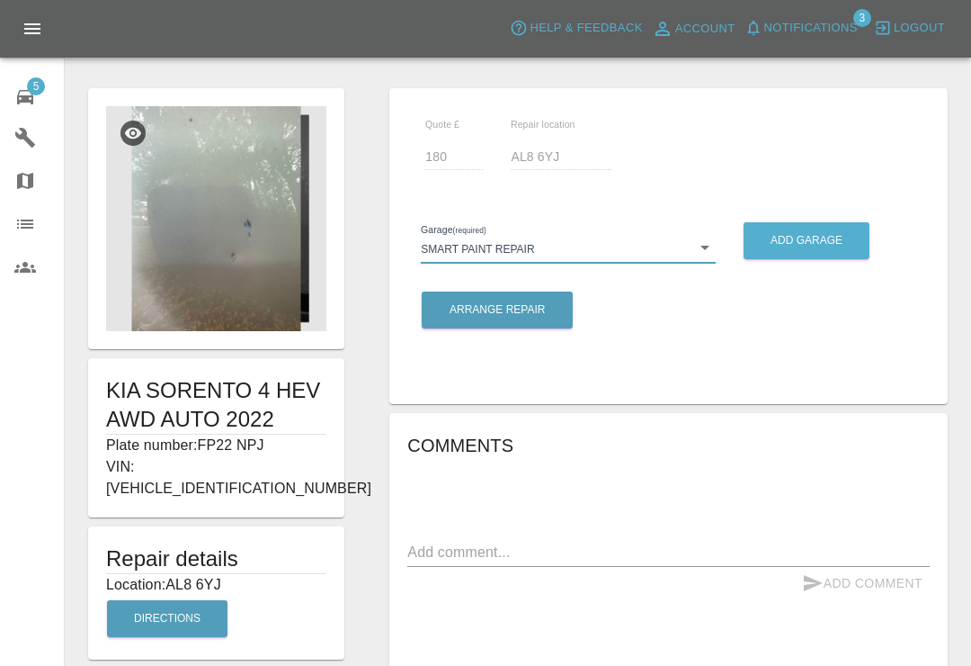
type input "679a0979904d91245c525316"
click at [543, 313] on button "Arrange Repair" at bounding box center [497, 309] width 151 height 37
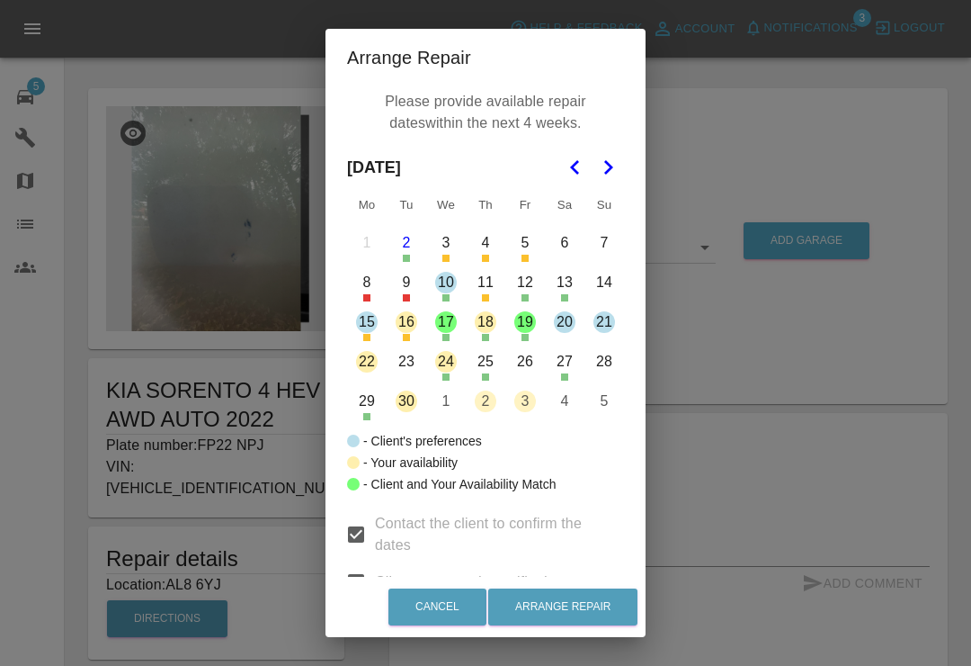
click at [522, 289] on button "12" at bounding box center [525, 283] width 38 height 38
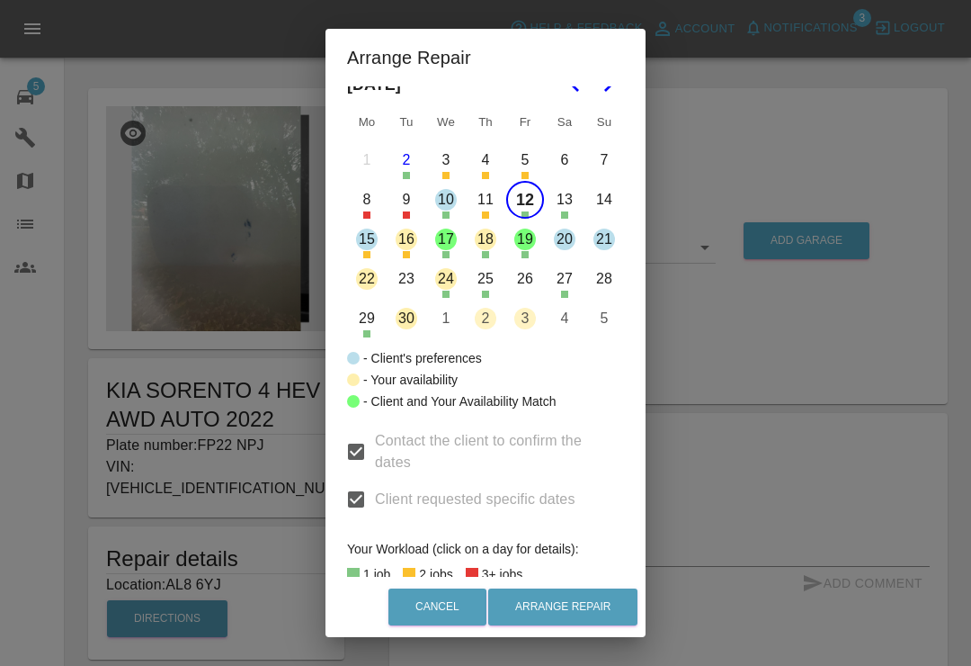
scroll to position [82, 0]
click at [528, 212] on button "12" at bounding box center [525, 201] width 38 height 38
click at [902, 89] on div "Arrange Repair Please provide available repair dates within the next 4 weeks. S…" at bounding box center [485, 333] width 971 height 666
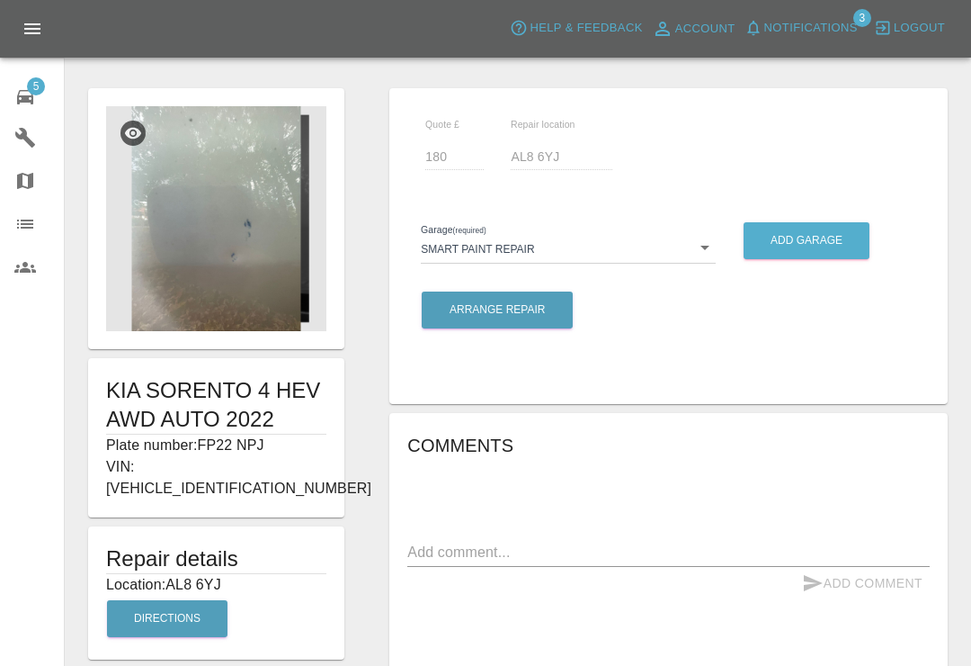
click at [921, 71] on div at bounding box center [518, 51] width 878 height 58
click at [25, 89] on icon at bounding box center [25, 97] width 22 height 22
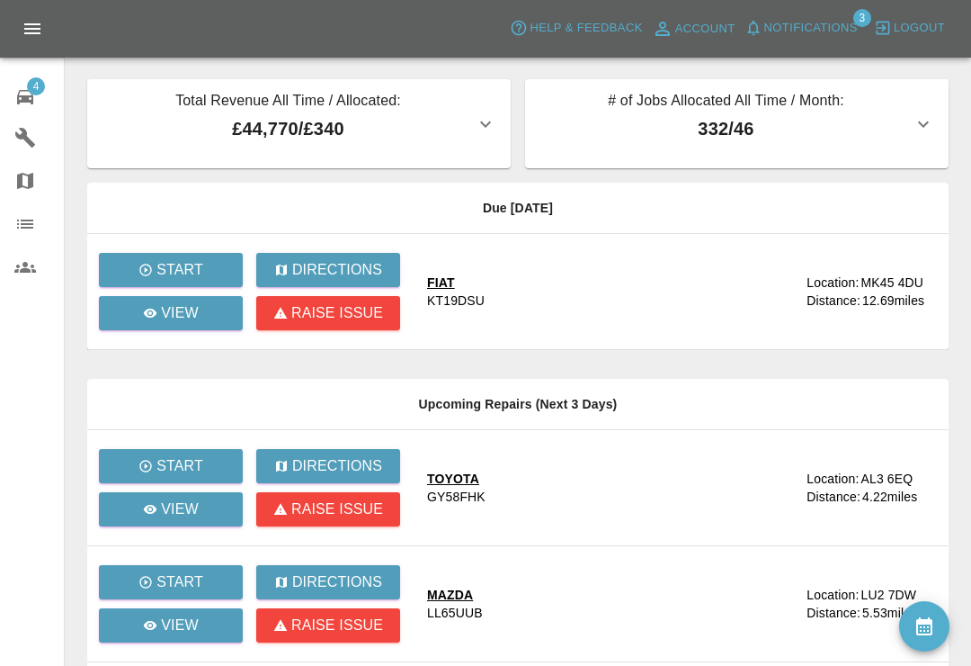
click at [44, 89] on span "4" at bounding box center [36, 86] width 18 height 18
